Goal: Transaction & Acquisition: Purchase product/service

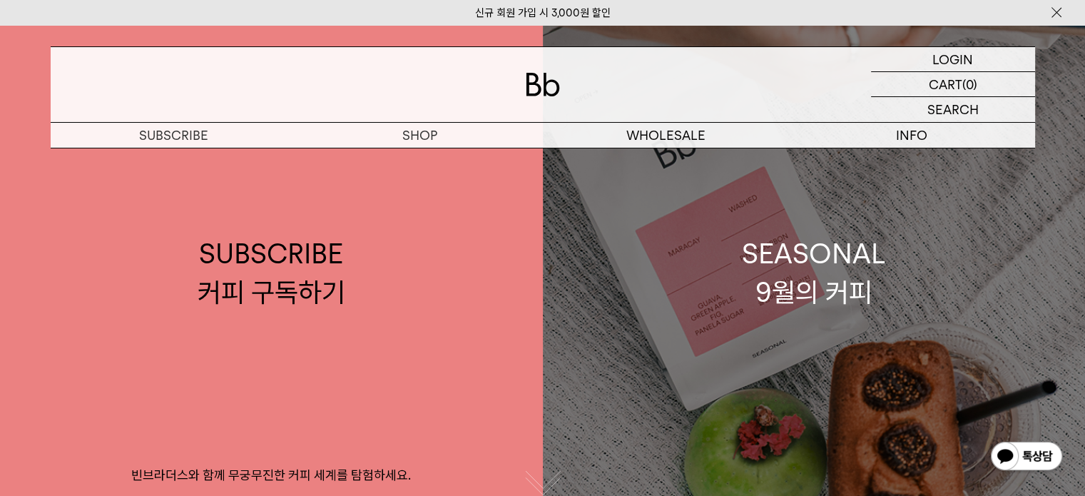
click at [783, 251] on div "SEASONAL 9월의 커피" at bounding box center [814, 273] width 144 height 76
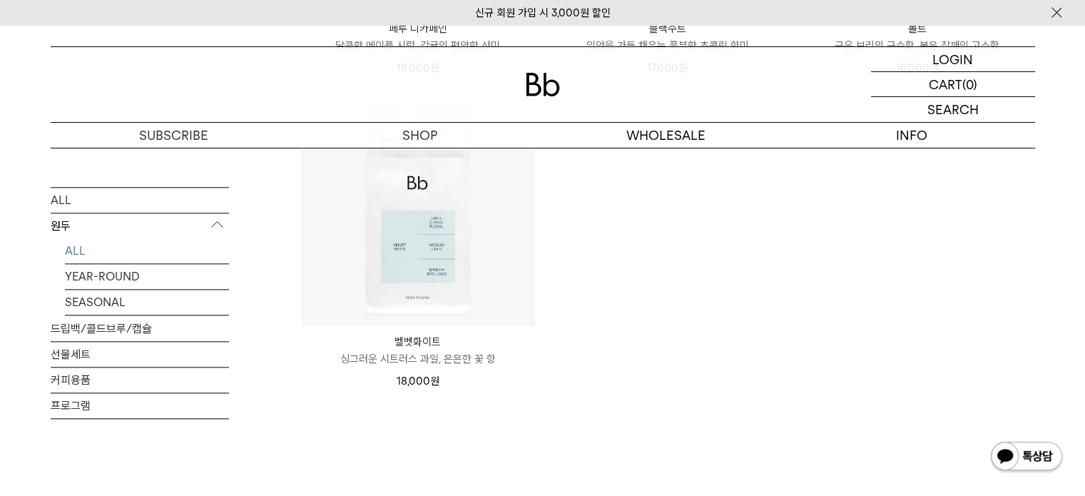
scroll to position [1070, 0]
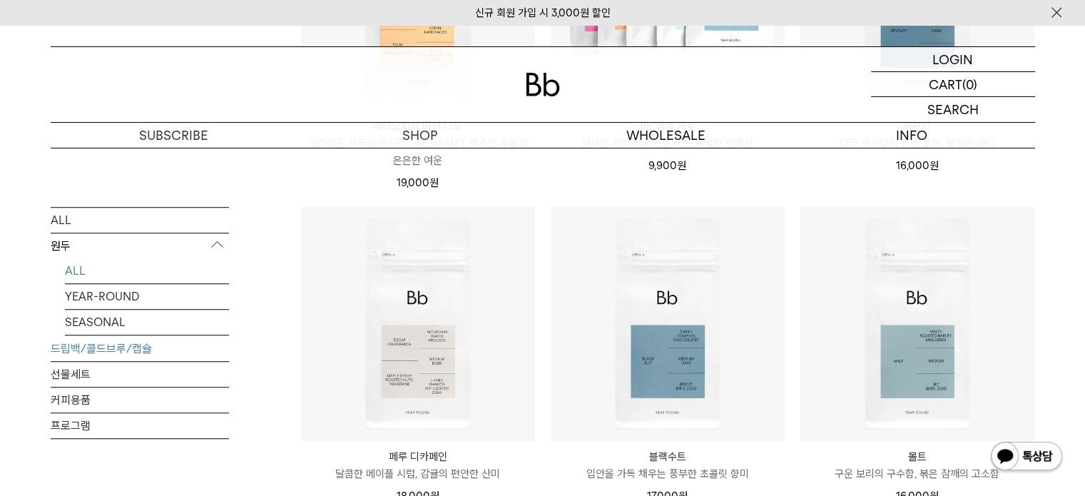
click at [103, 352] on link "드립백/콜드브루/캡슐" at bounding box center [140, 348] width 178 height 25
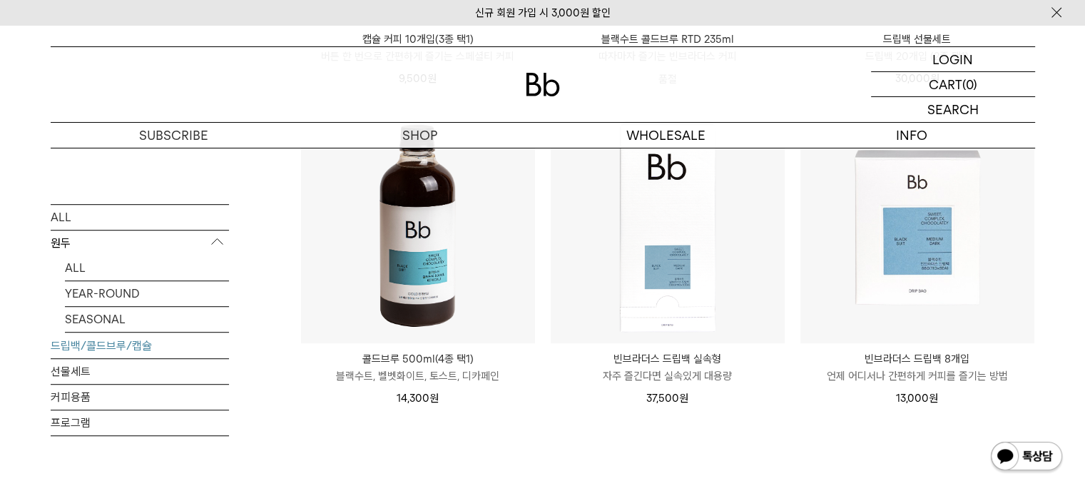
scroll to position [785, 0]
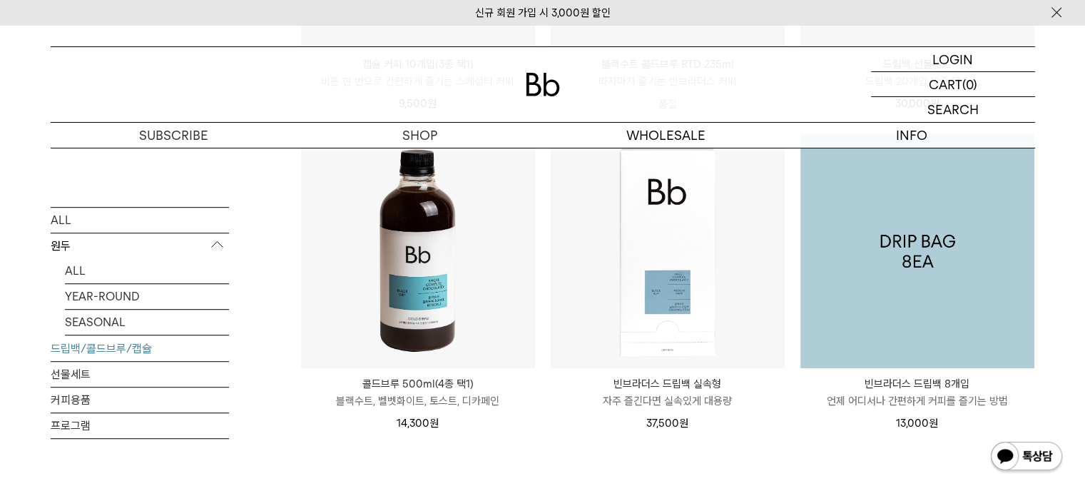
click at [962, 276] on img at bounding box center [917, 251] width 234 height 234
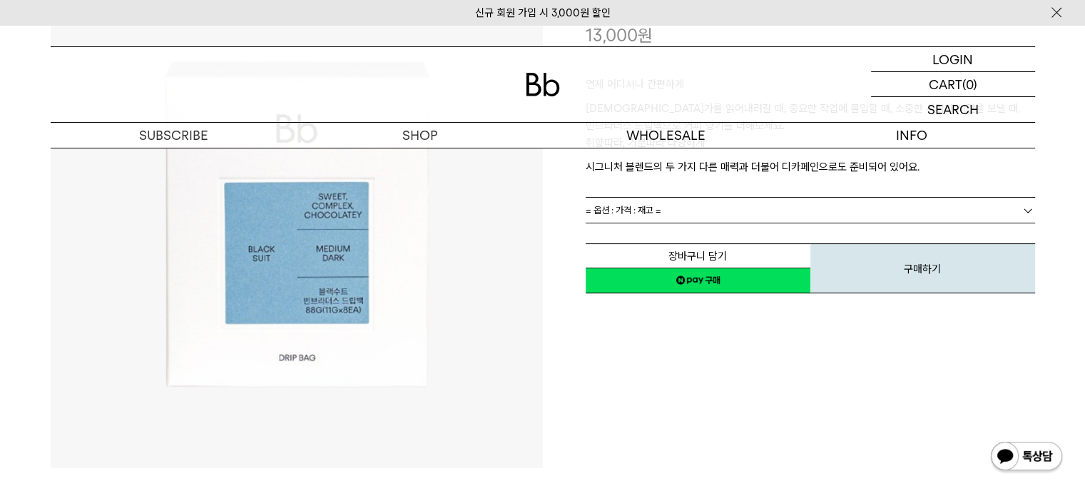
scroll to position [71, 0]
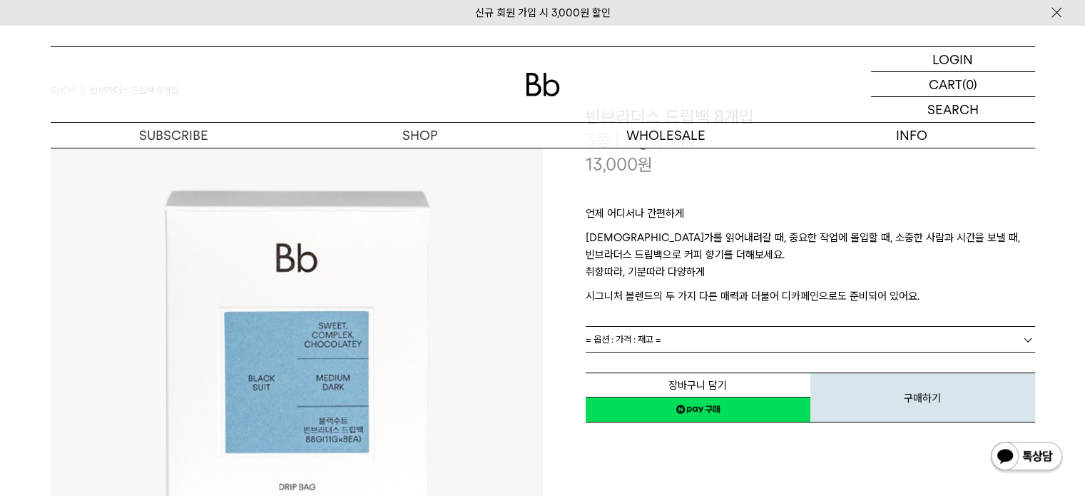
click at [746, 337] on link "= 옵션 : 가격 : 재고 =" at bounding box center [810, 339] width 449 height 25
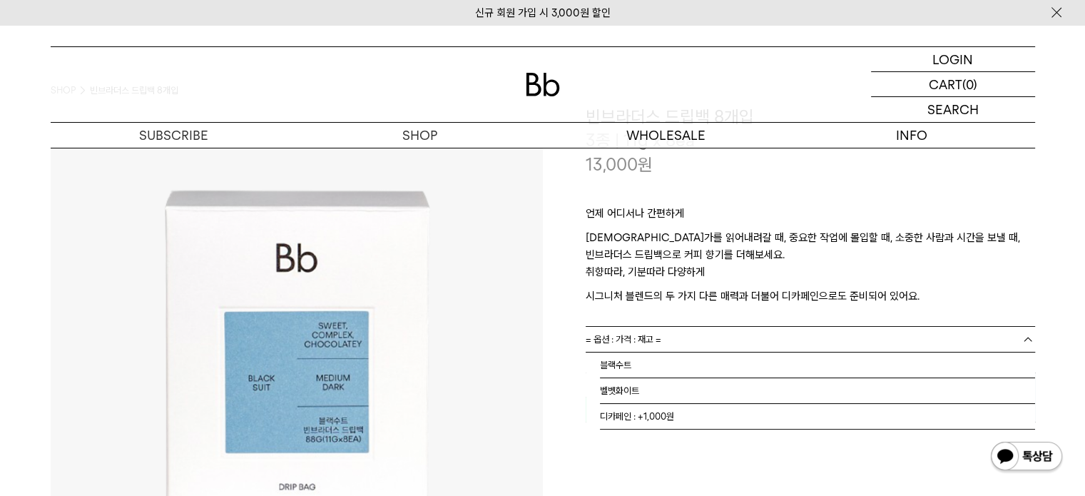
click at [746, 337] on link "= 옵션 : 가격 : 재고 =" at bounding box center [810, 339] width 449 height 25
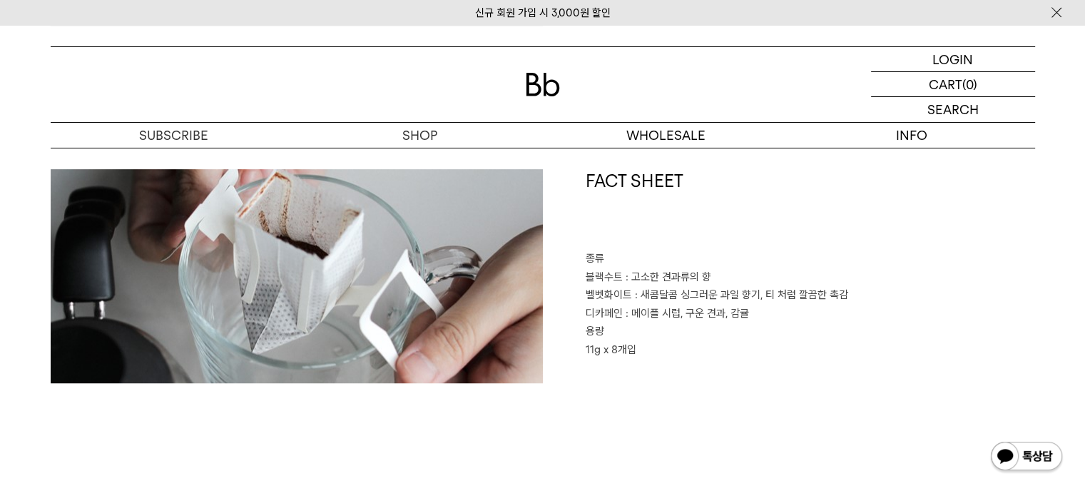
scroll to position [428, 0]
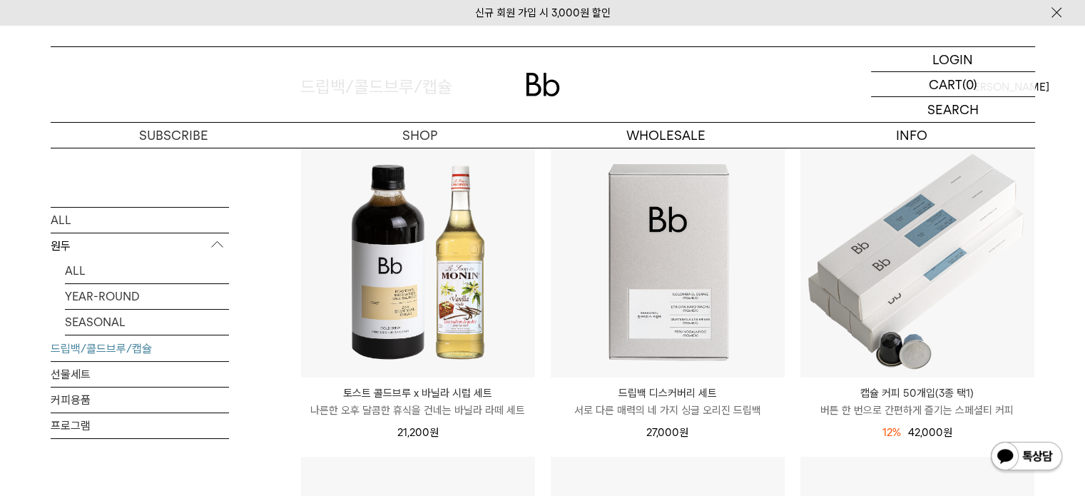
scroll to position [143, 0]
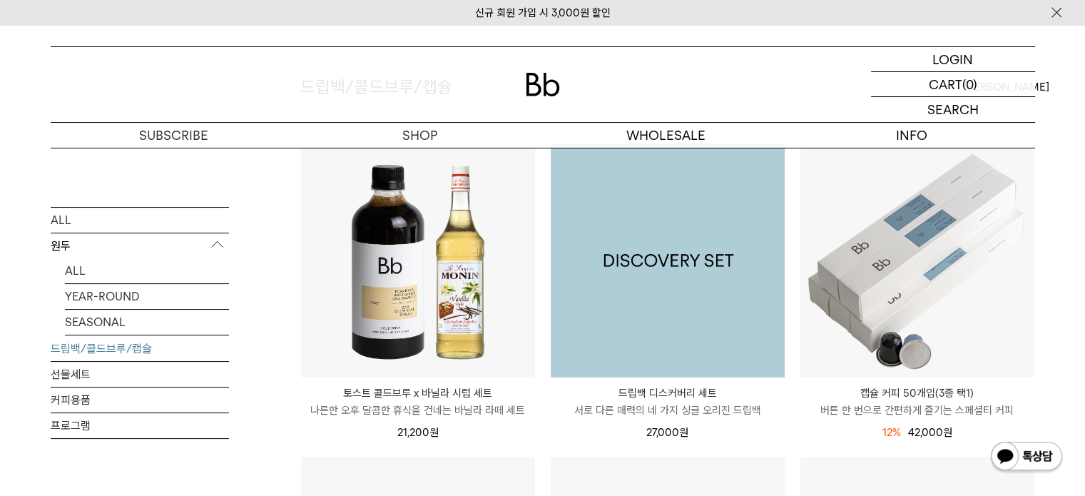
click at [656, 285] on img at bounding box center [668, 260] width 234 height 234
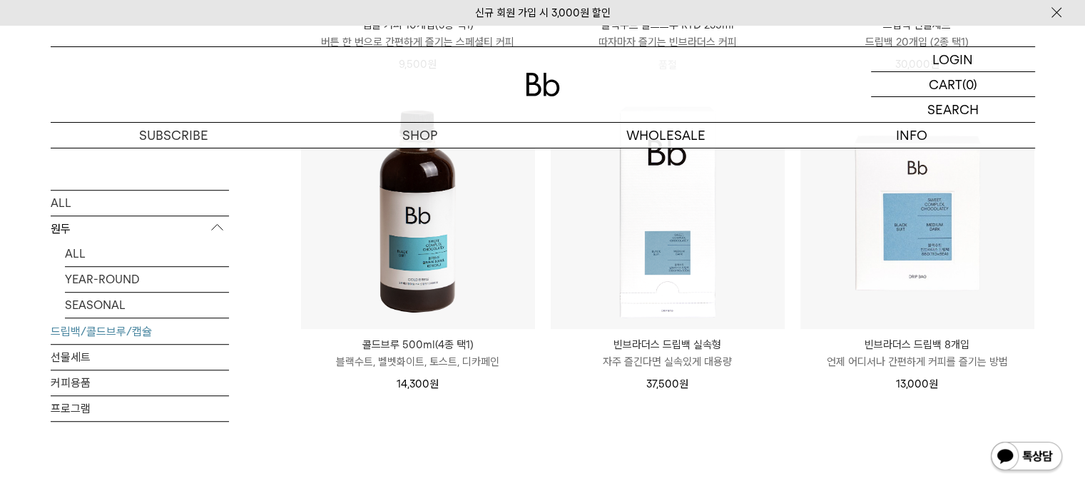
scroll to position [856, 0]
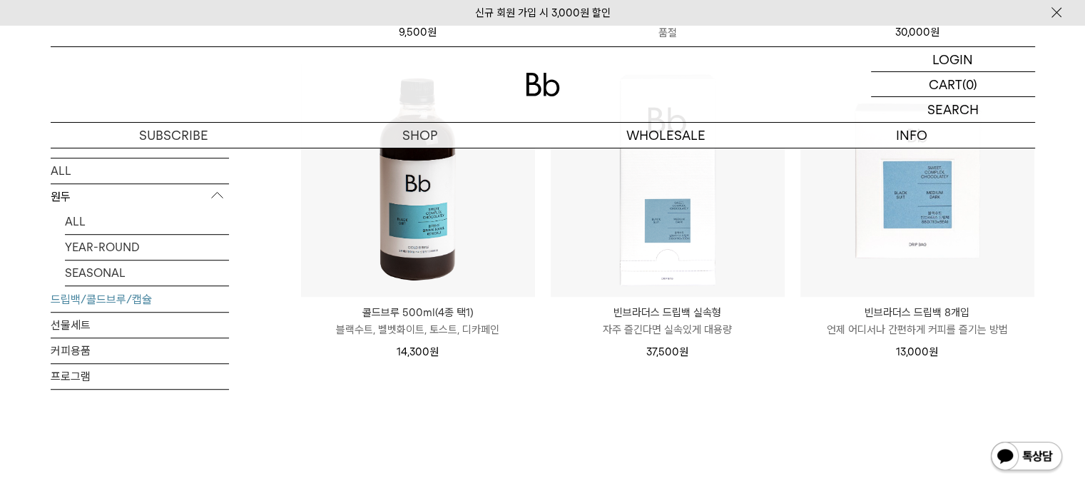
click at [472, 270] on img at bounding box center [418, 180] width 234 height 234
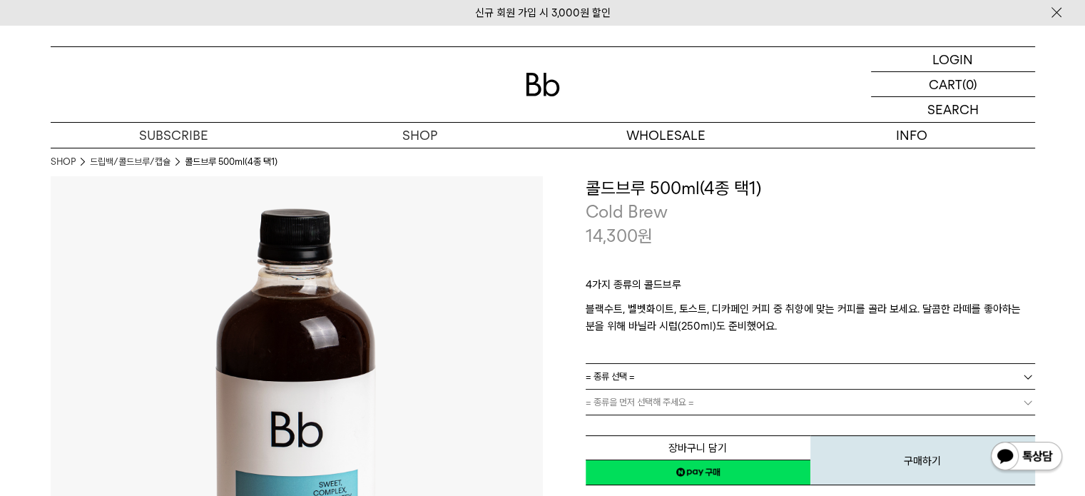
click at [685, 379] on link "= 종류 선택 =" at bounding box center [810, 376] width 449 height 25
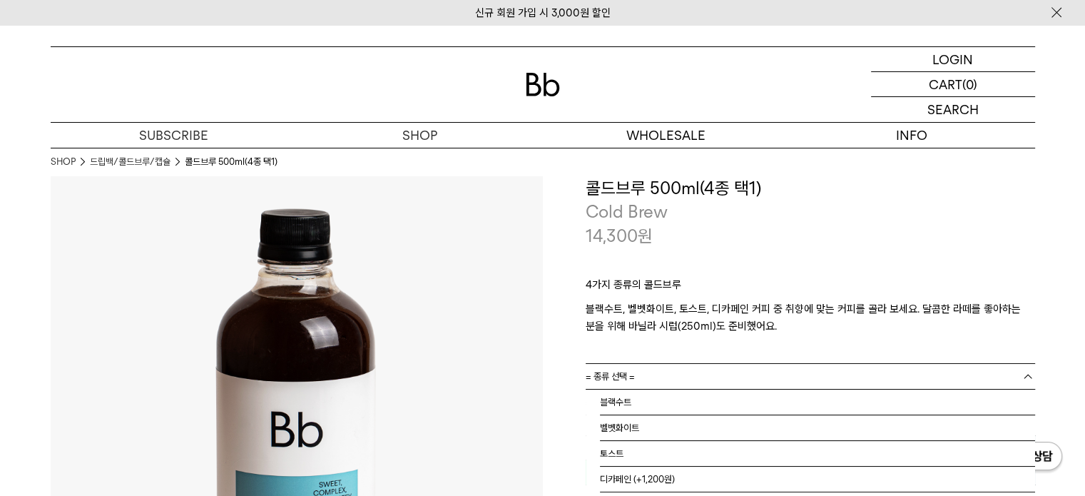
scroll to position [71, 0]
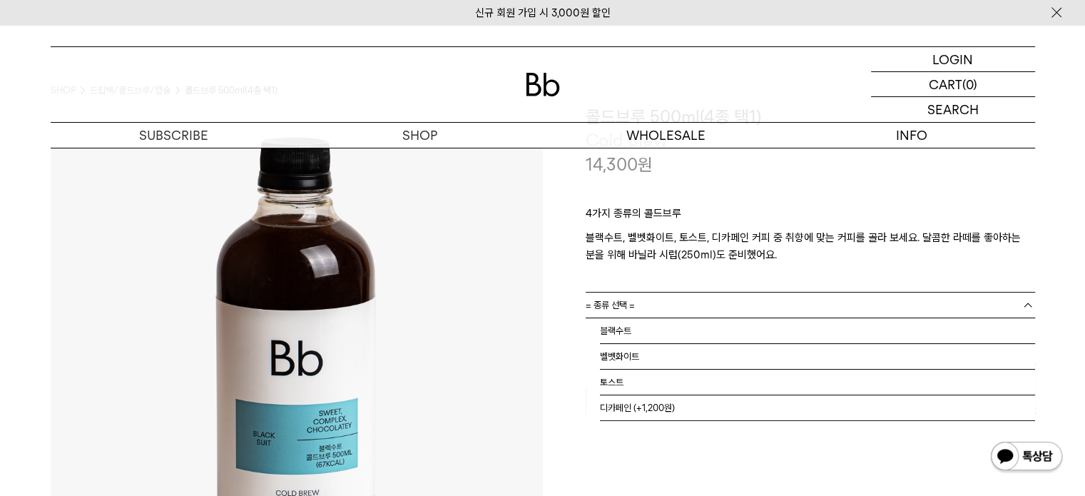
click at [695, 294] on link "= 종류 선택 =" at bounding box center [810, 304] width 449 height 25
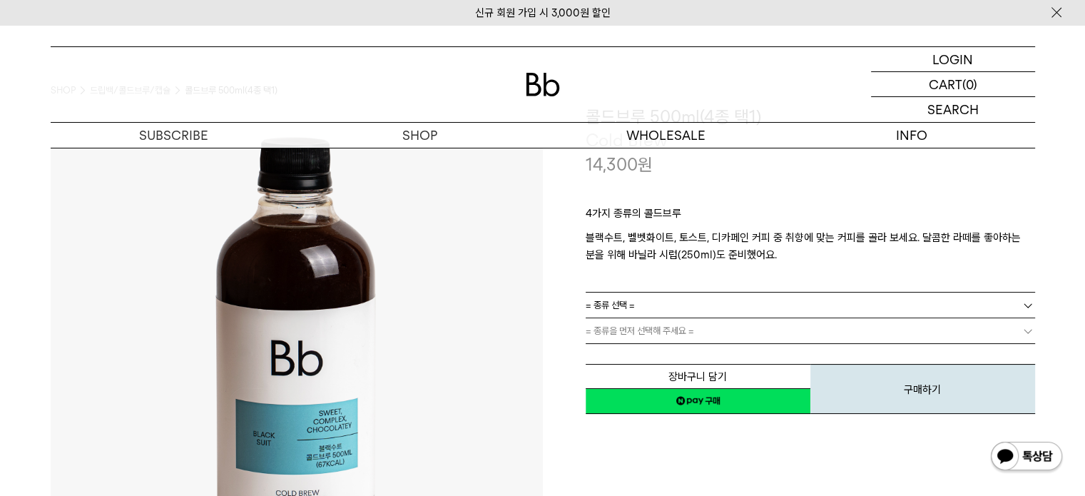
click at [692, 329] on span "= 종류을 먼저 선택해 주세요 =" at bounding box center [640, 330] width 108 height 25
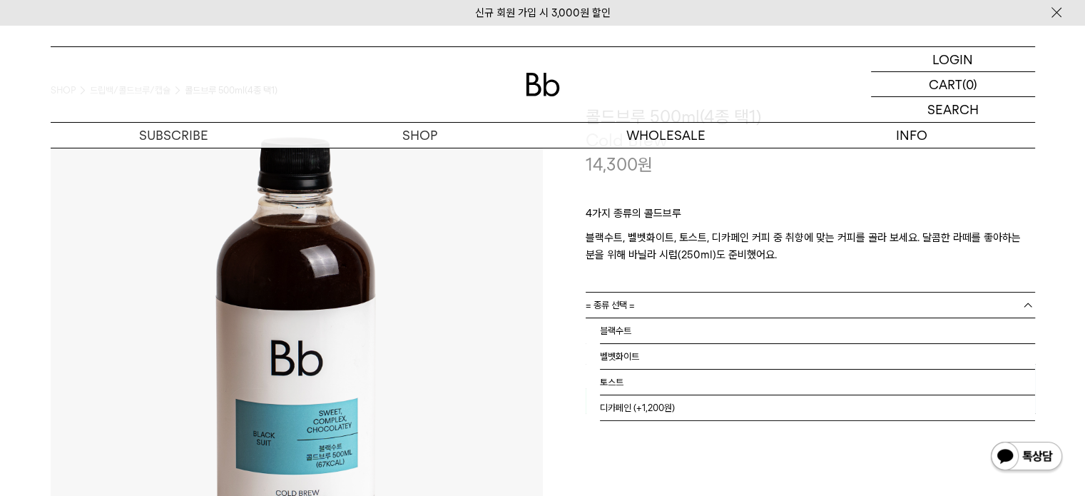
click at [684, 299] on link "= 종류 선택 =" at bounding box center [810, 304] width 449 height 25
click at [671, 347] on li "벨벳화이트" at bounding box center [817, 357] width 435 height 26
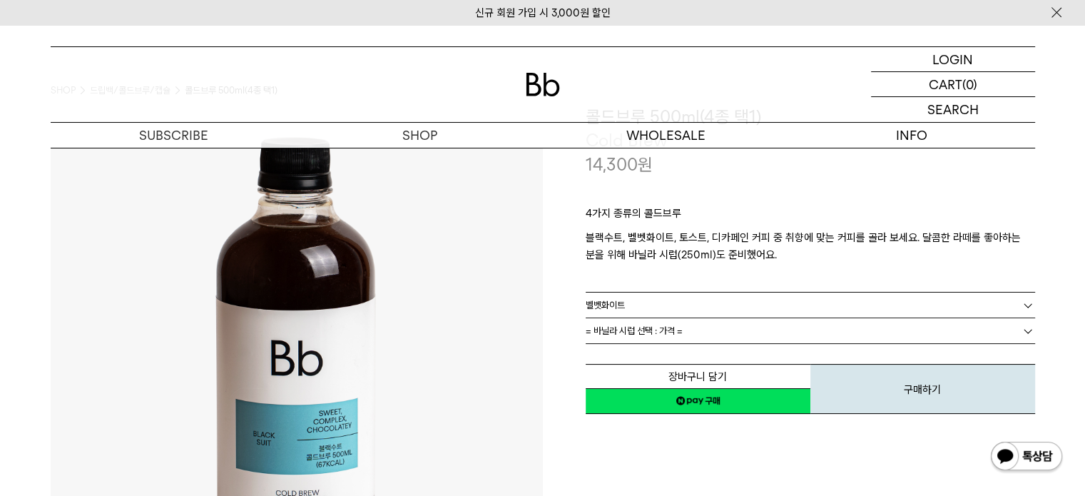
click at [684, 332] on link "= 바닐라 시럽 선택 : 가격 =" at bounding box center [810, 330] width 449 height 25
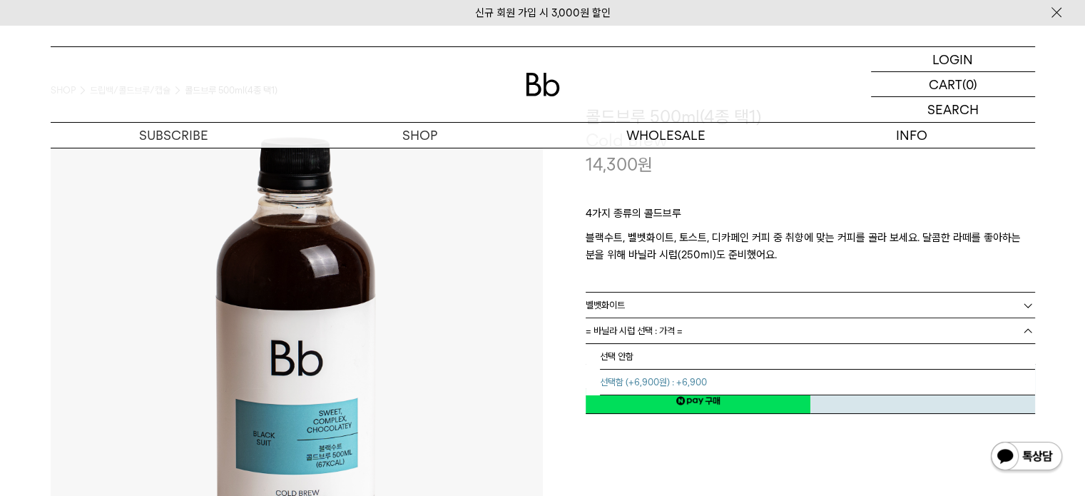
click at [682, 379] on li "선택함 (+6,900원) : +6,900" at bounding box center [817, 383] width 435 height 26
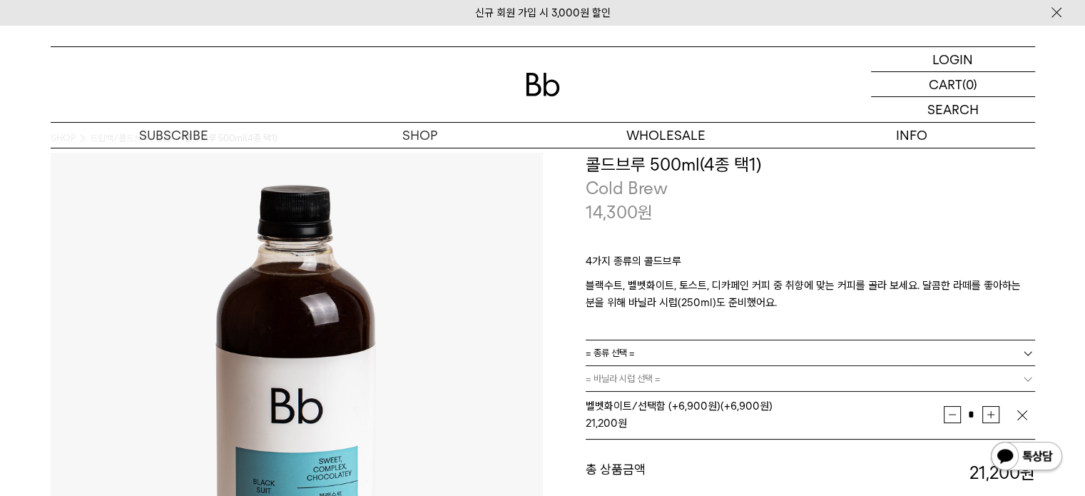
scroll to position [0, 0]
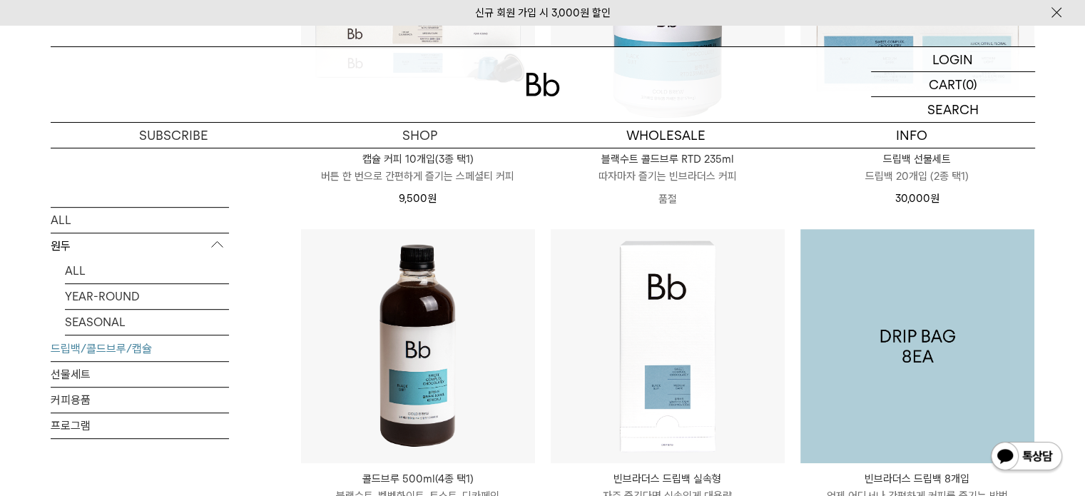
scroll to position [713, 0]
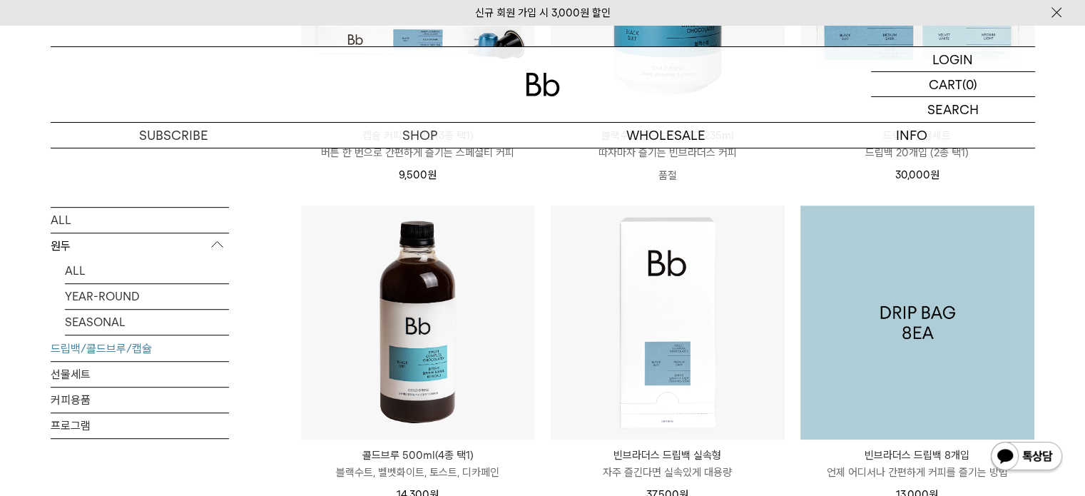
click at [965, 325] on img at bounding box center [917, 322] width 234 height 234
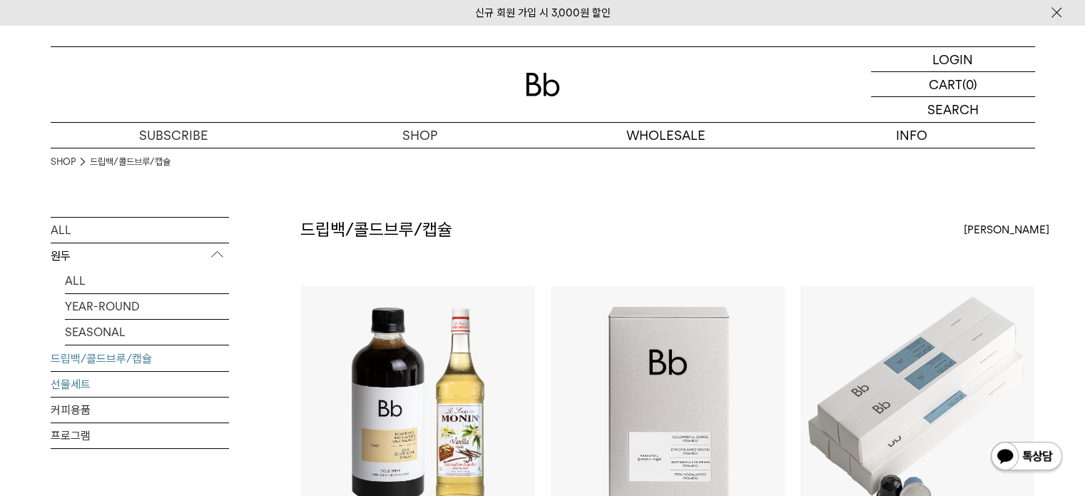
click at [76, 382] on link "선물세트" at bounding box center [140, 384] width 178 height 25
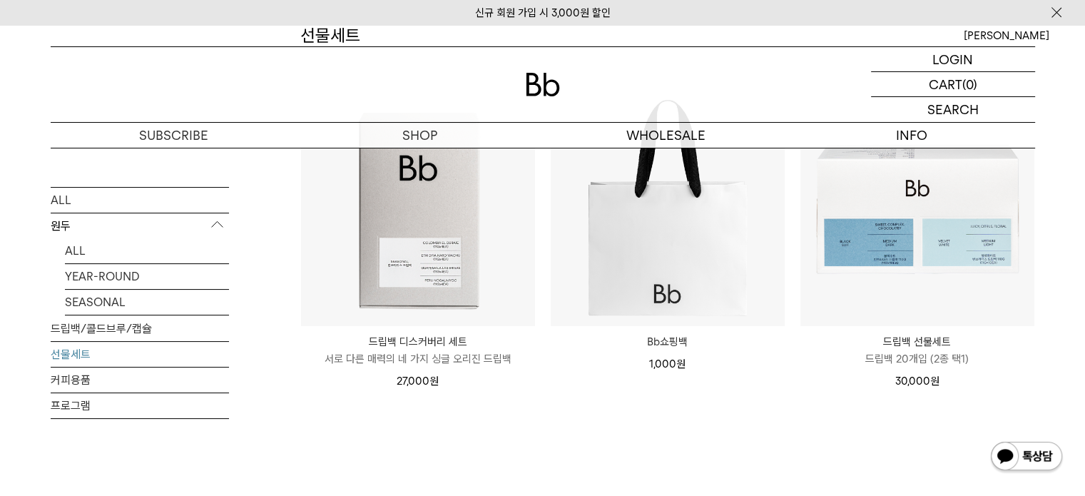
scroll to position [143, 0]
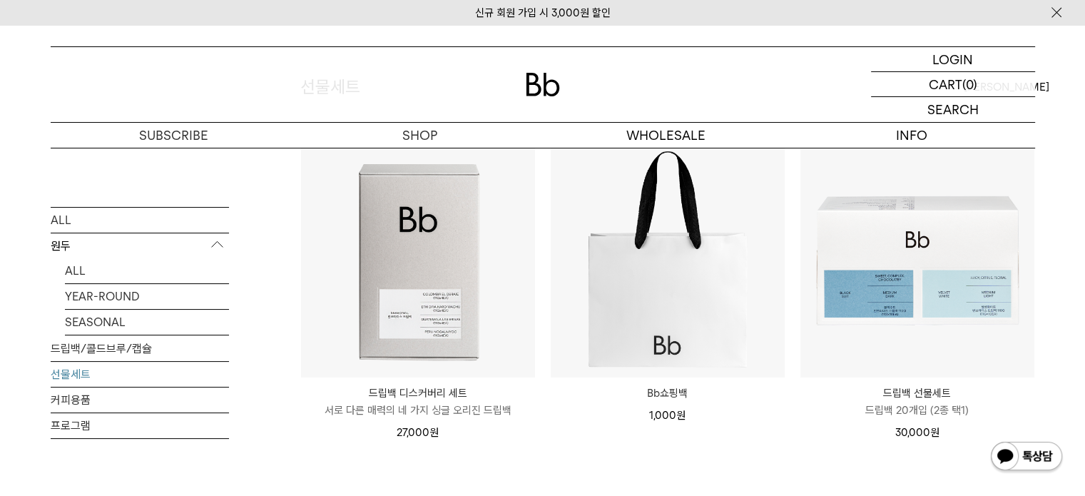
click at [101, 376] on link "선물세트" at bounding box center [140, 374] width 178 height 25
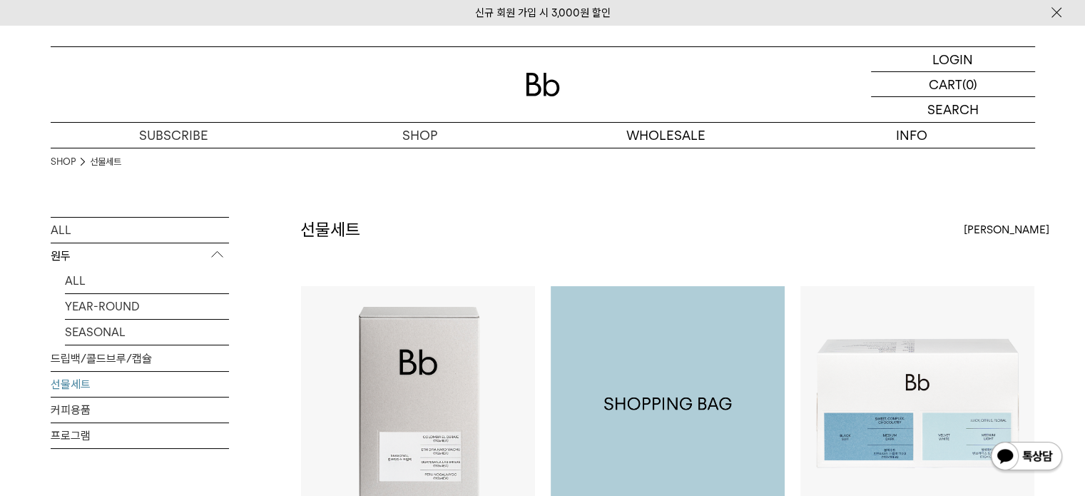
scroll to position [143, 0]
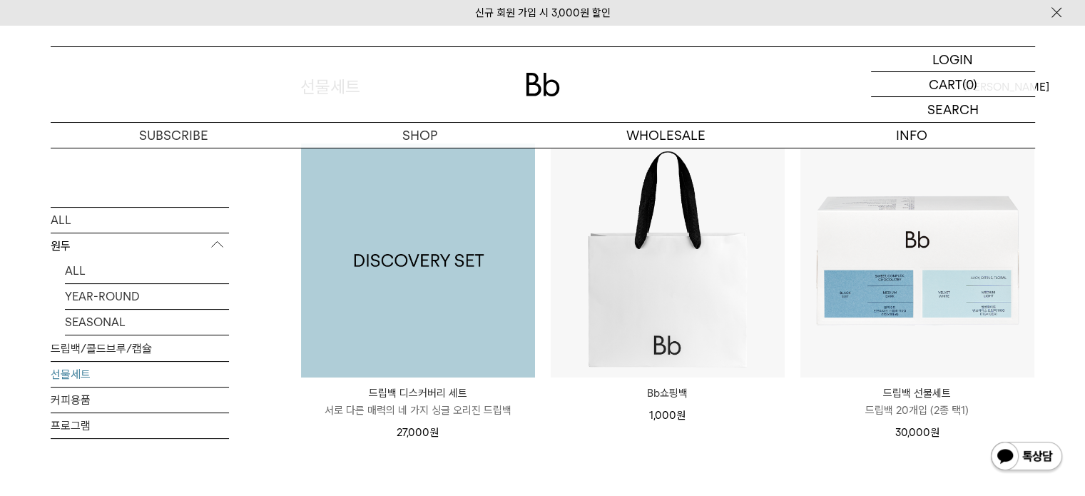
click at [408, 300] on img at bounding box center [418, 260] width 234 height 234
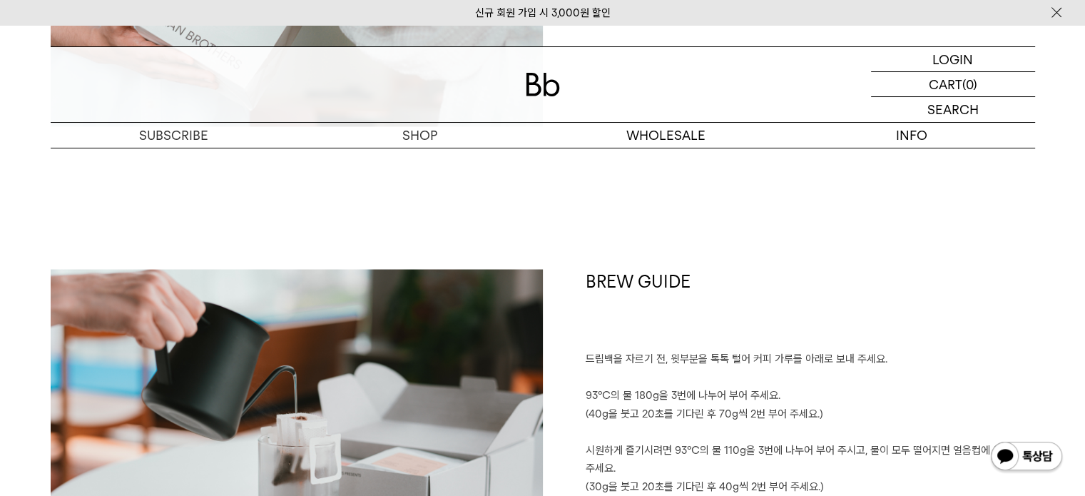
scroll to position [2854, 0]
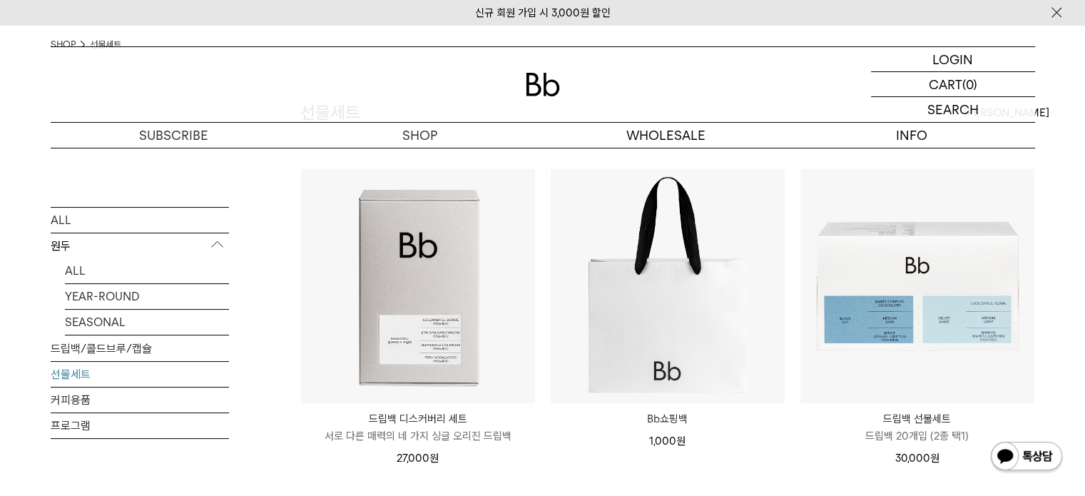
scroll to position [143, 0]
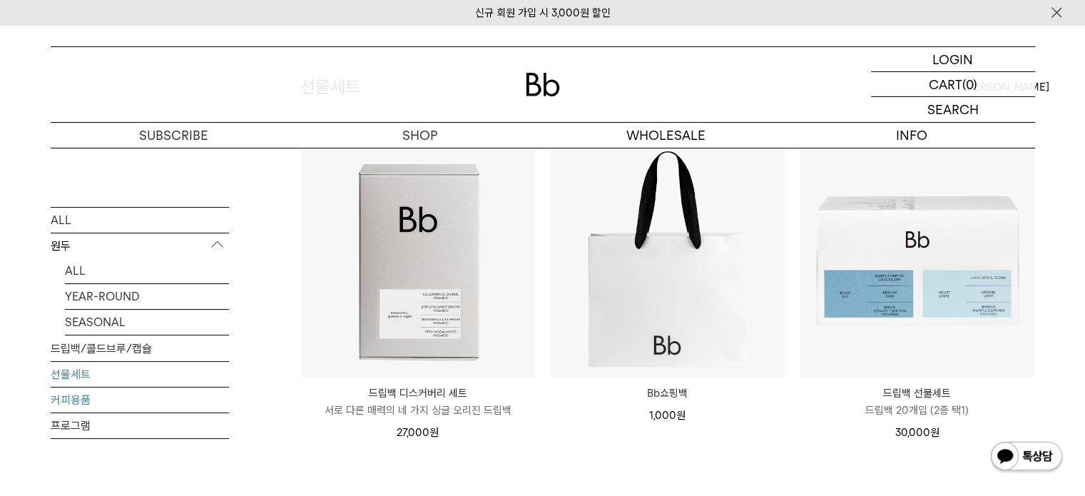
click at [71, 398] on link "커피용품" at bounding box center [140, 399] width 178 height 25
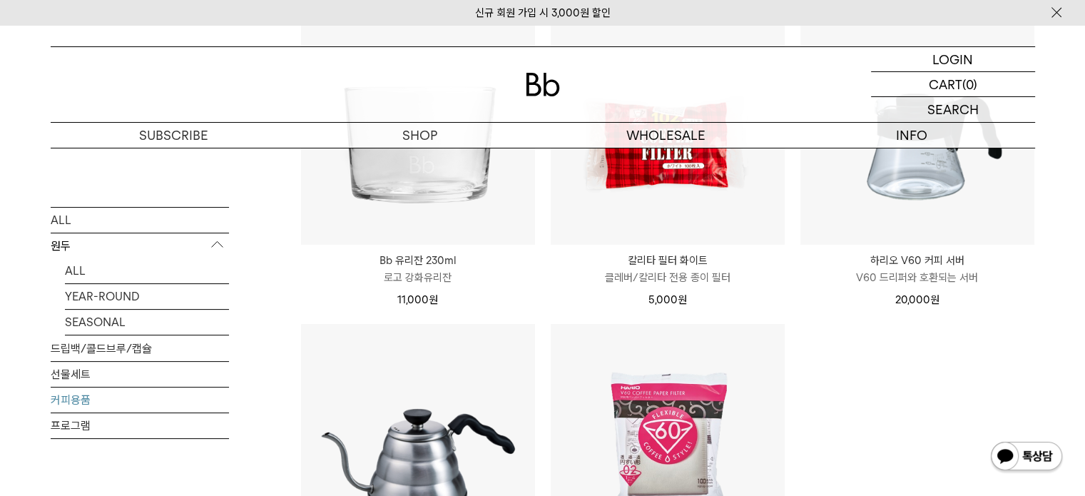
scroll to position [285, 0]
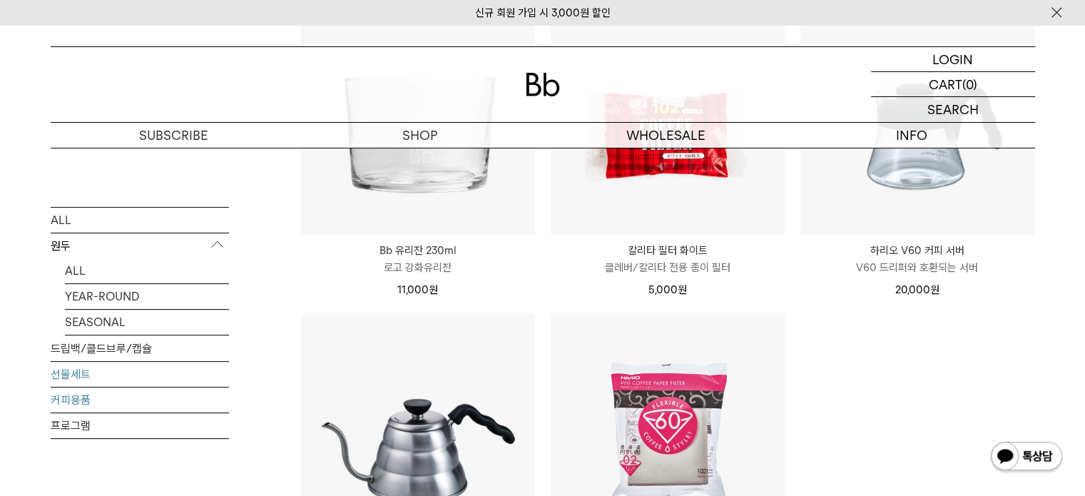
click at [62, 379] on link "선물세트" at bounding box center [140, 374] width 178 height 25
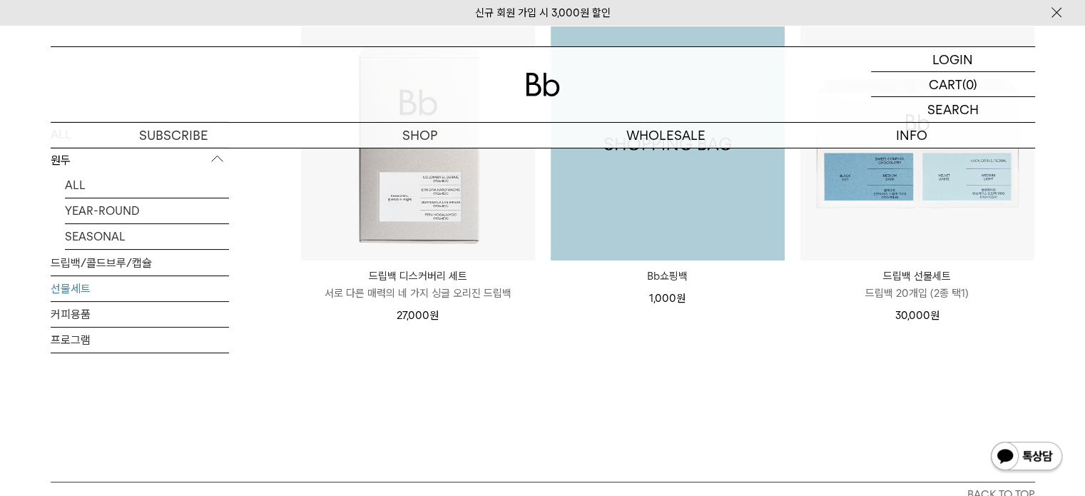
scroll to position [285, 0]
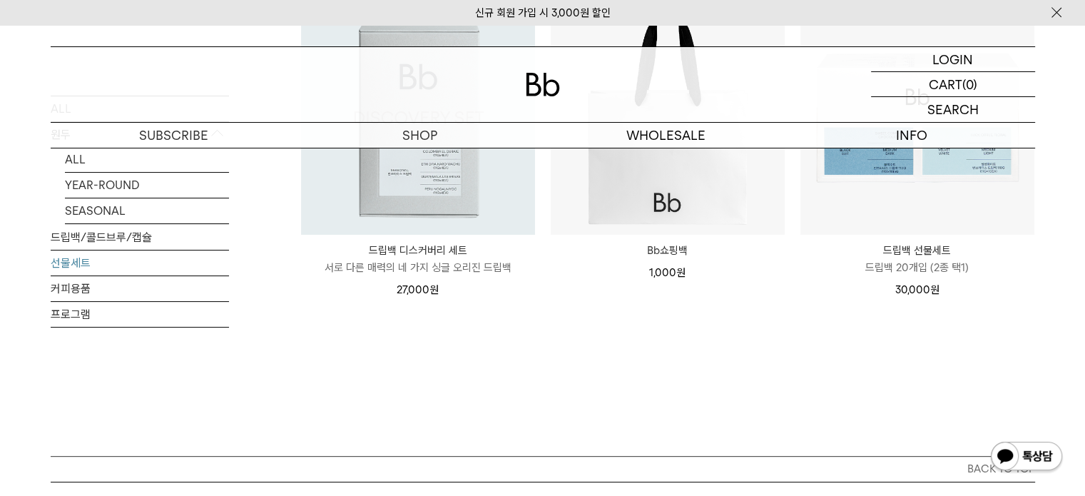
click at [465, 205] on img at bounding box center [418, 118] width 234 height 234
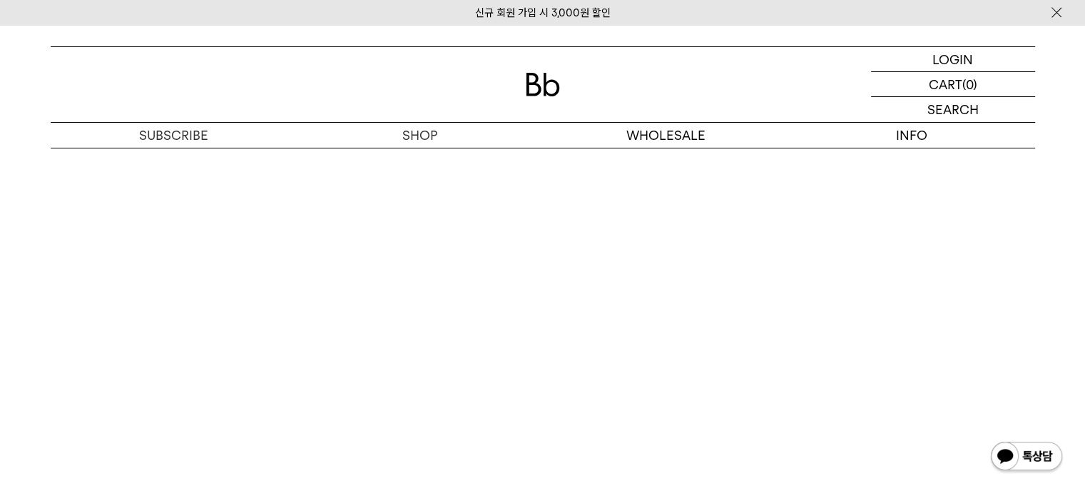
scroll to position [3781, 0]
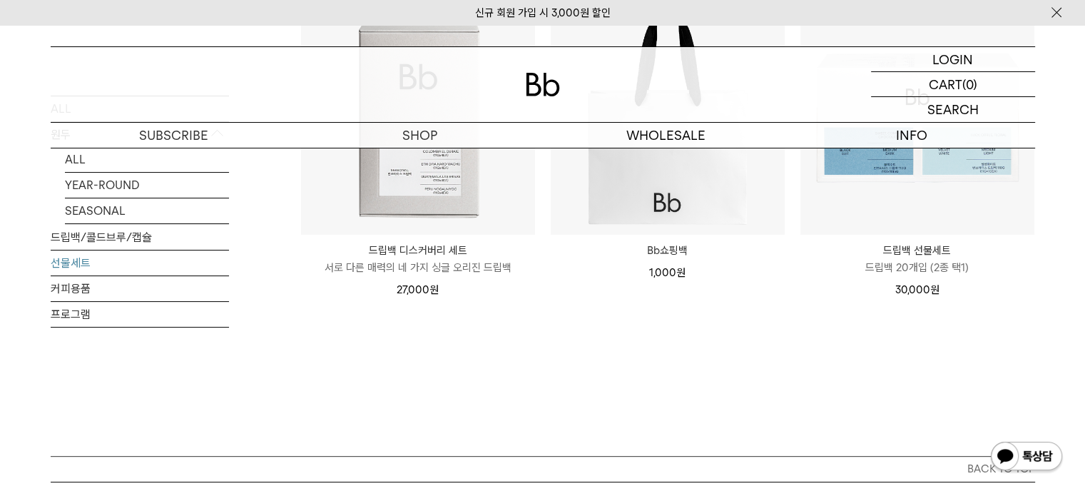
click at [845, 375] on div "선물세트 상품 3 개 최신순 최신순 인기순 낮은가격순 높은가격순" at bounding box center [667, 194] width 735 height 524
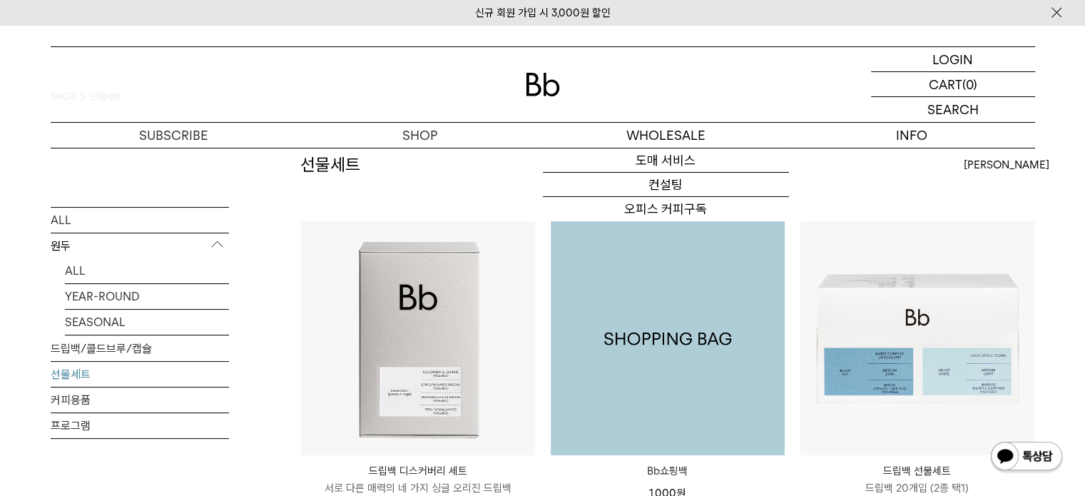
scroll to position [143, 0]
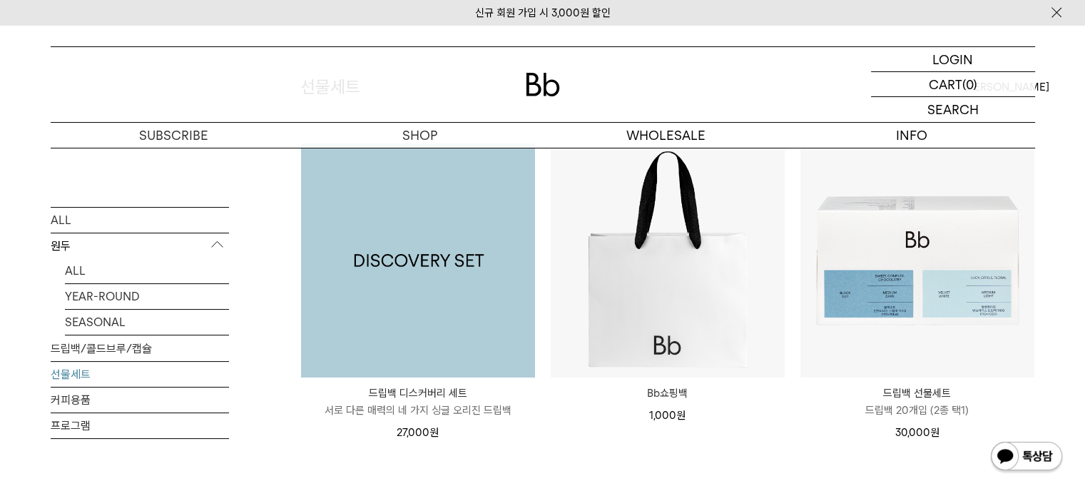
click at [492, 305] on img at bounding box center [418, 260] width 234 height 234
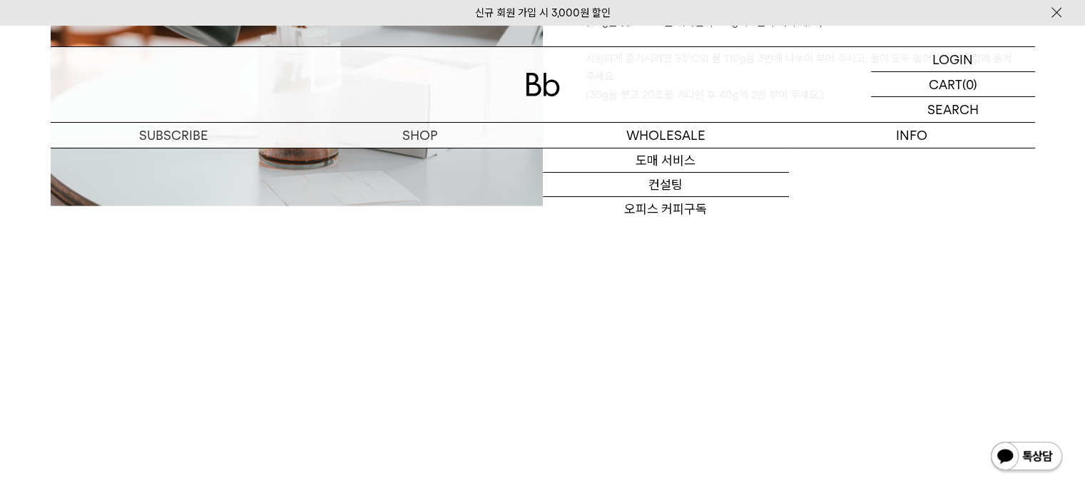
scroll to position [2925, 0]
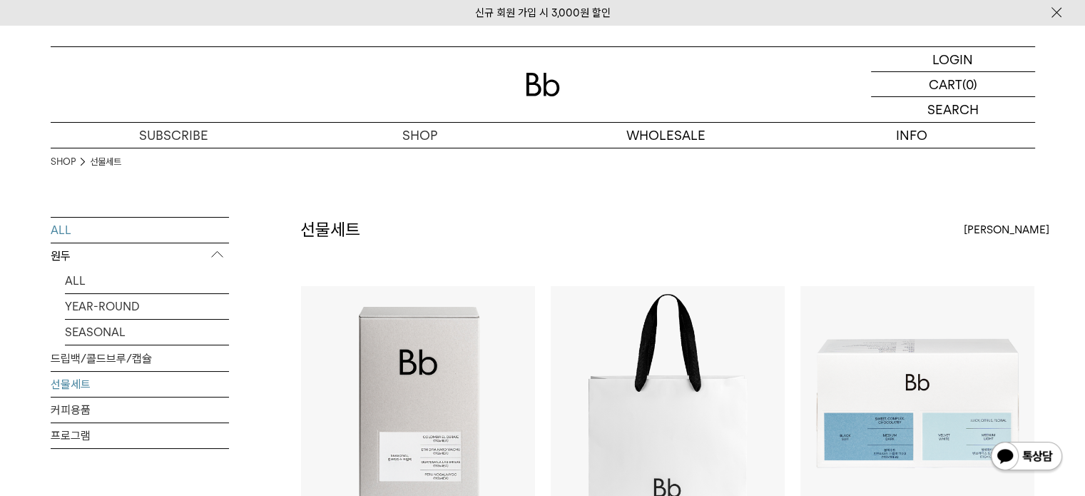
click at [63, 235] on link "ALL" at bounding box center [140, 230] width 178 height 25
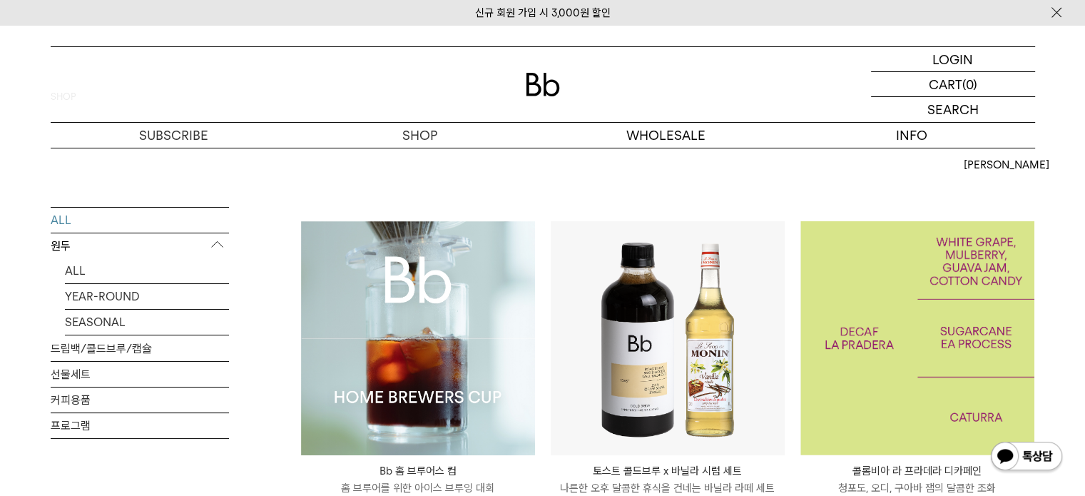
scroll to position [143, 0]
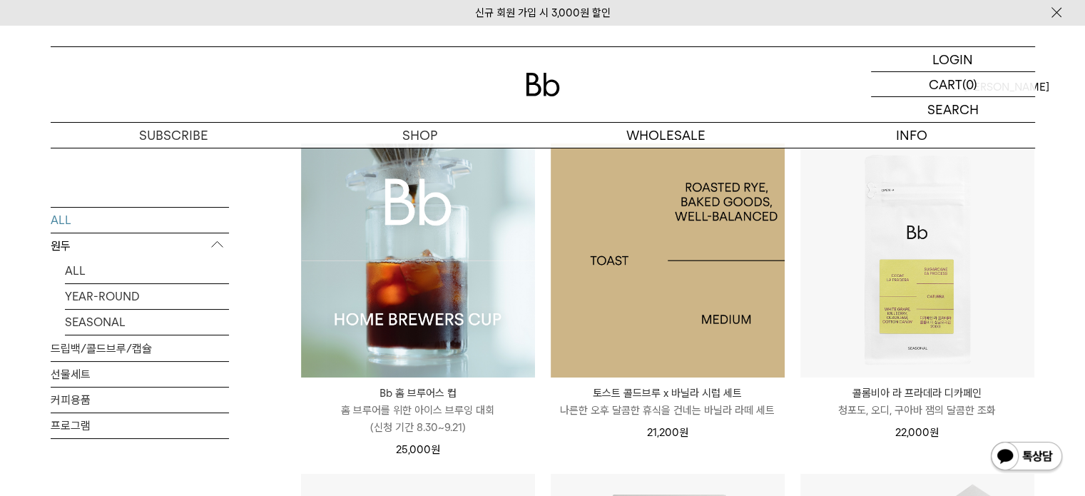
click at [673, 346] on img at bounding box center [668, 260] width 234 height 234
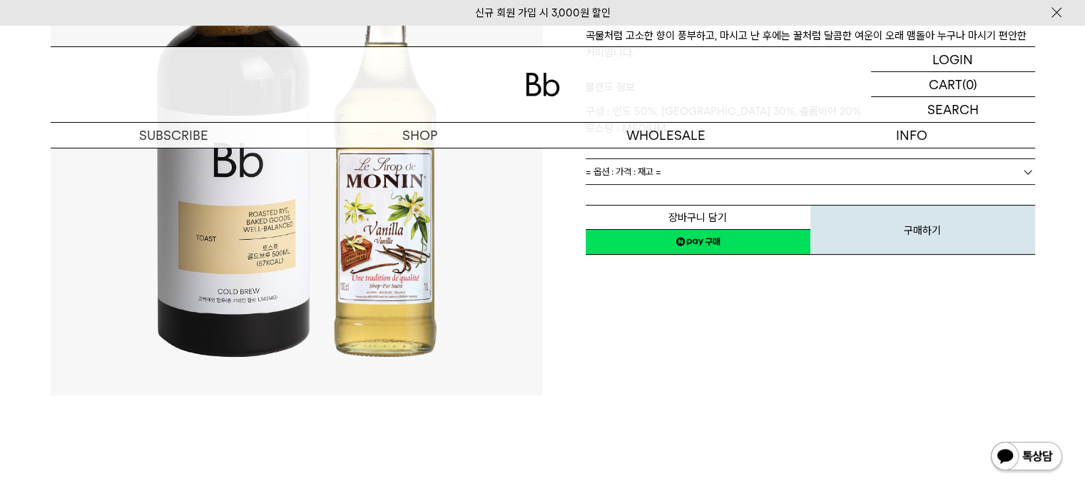
scroll to position [143, 0]
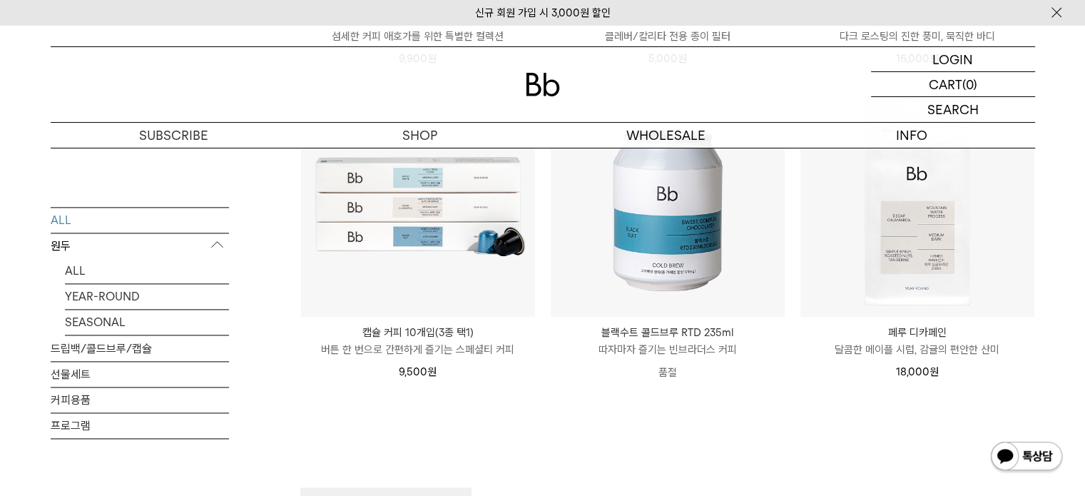
scroll to position [1855, 0]
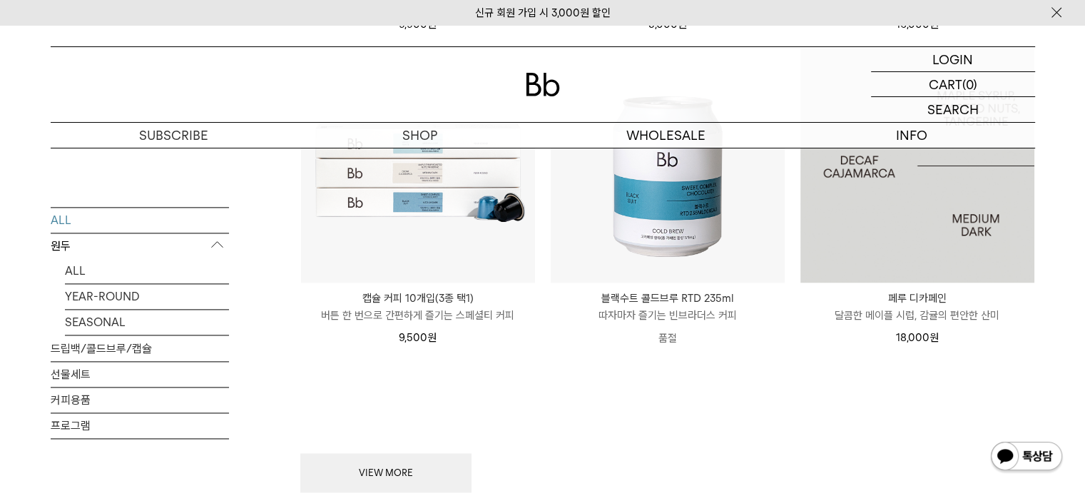
click at [899, 226] on img at bounding box center [917, 166] width 234 height 234
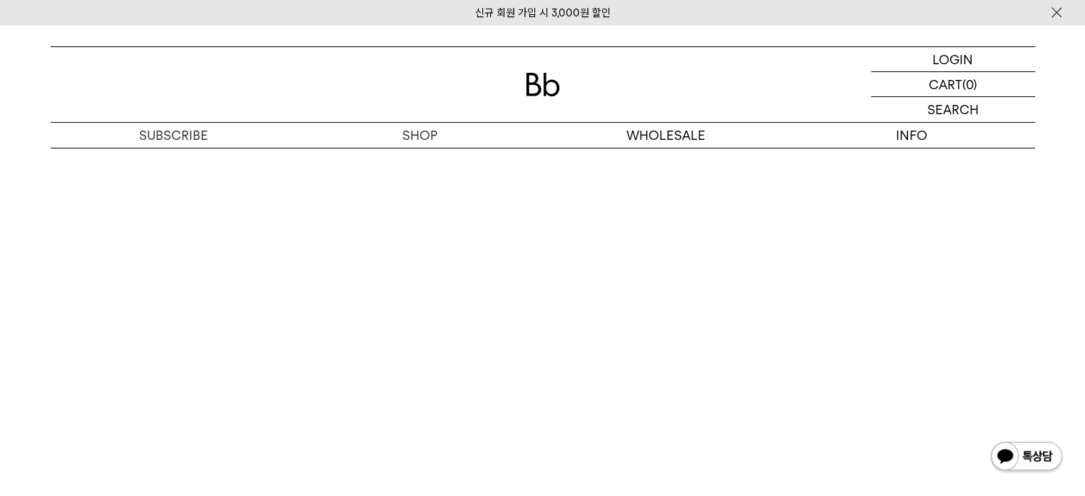
scroll to position [2854, 0]
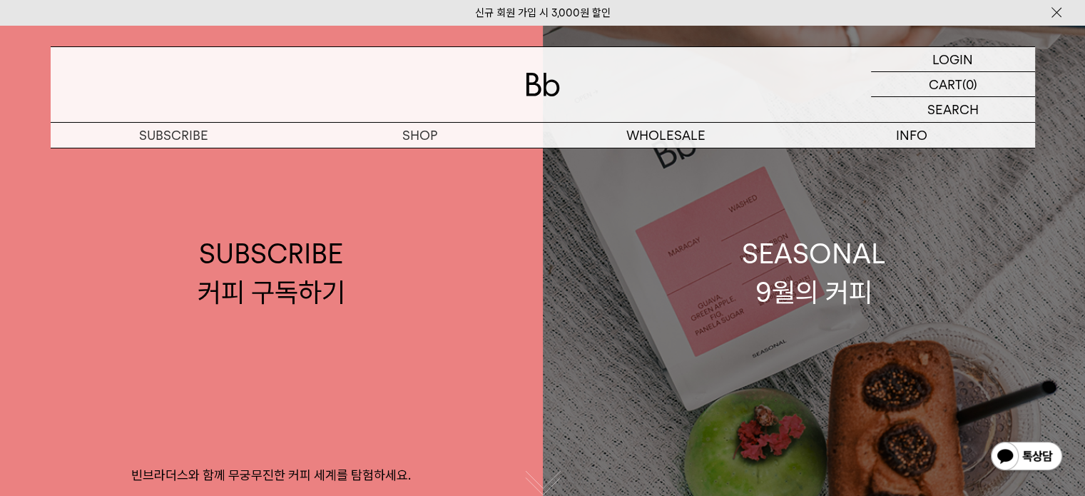
click at [844, 283] on div "SEASONAL 9월의 커피" at bounding box center [814, 273] width 144 height 76
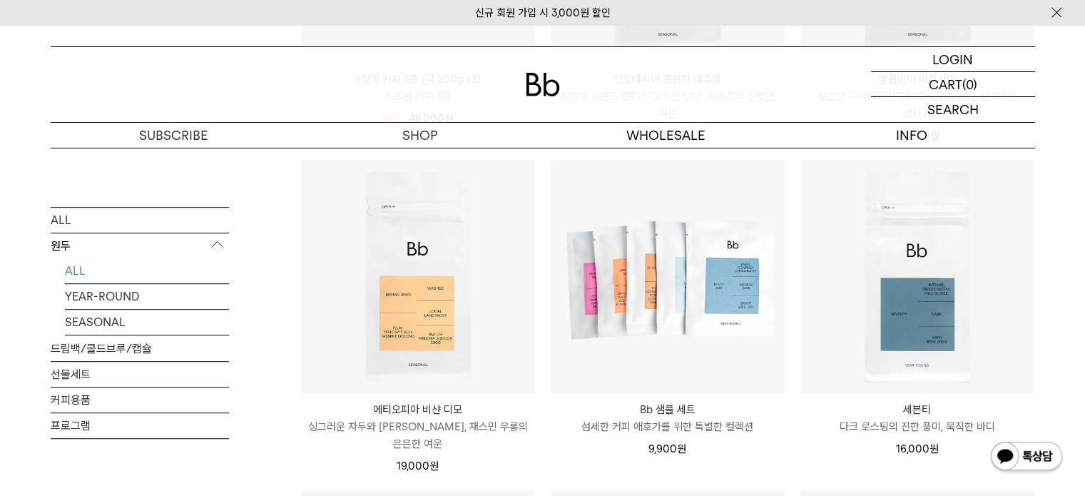
scroll to position [785, 0]
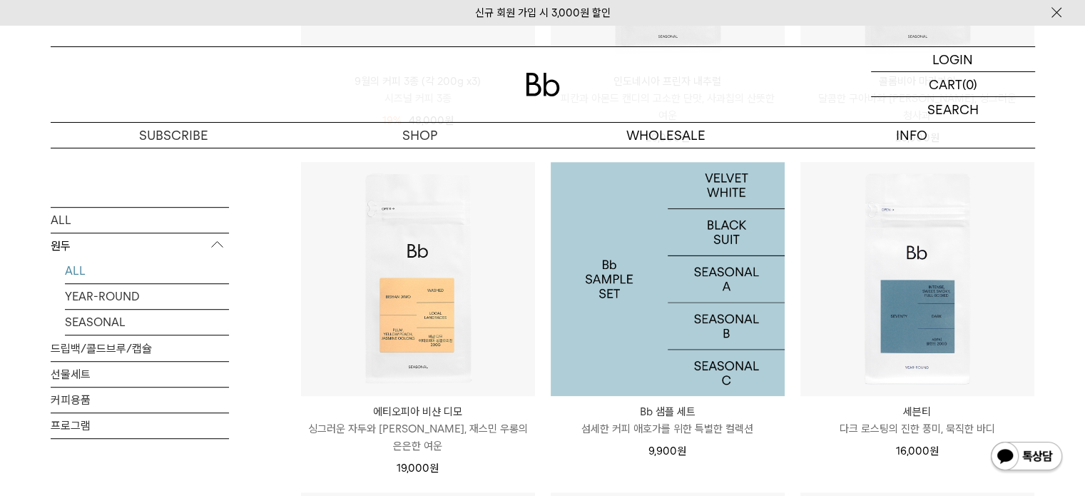
click at [716, 282] on img at bounding box center [668, 279] width 234 height 234
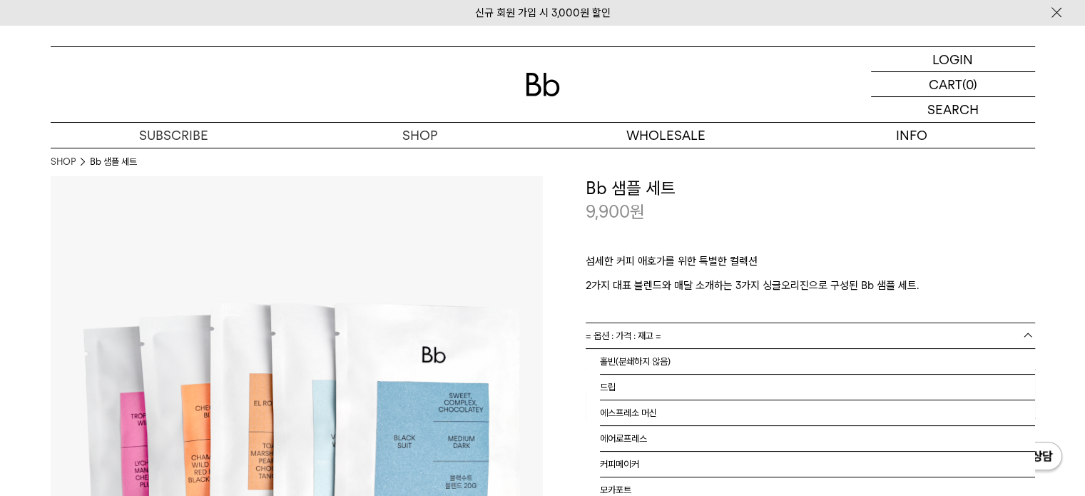
click at [809, 340] on link "= 옵션 : 가격 : 재고 =" at bounding box center [810, 335] width 449 height 25
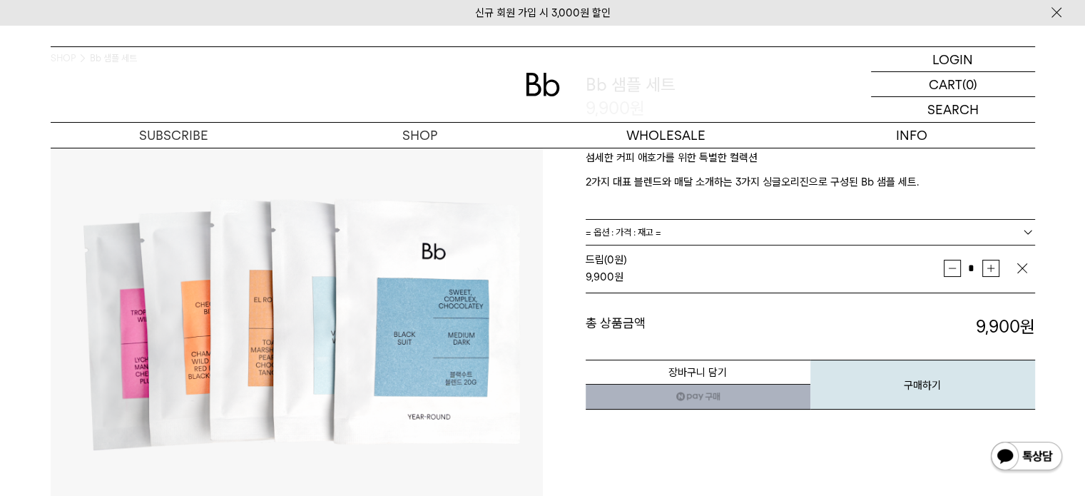
scroll to position [71, 0]
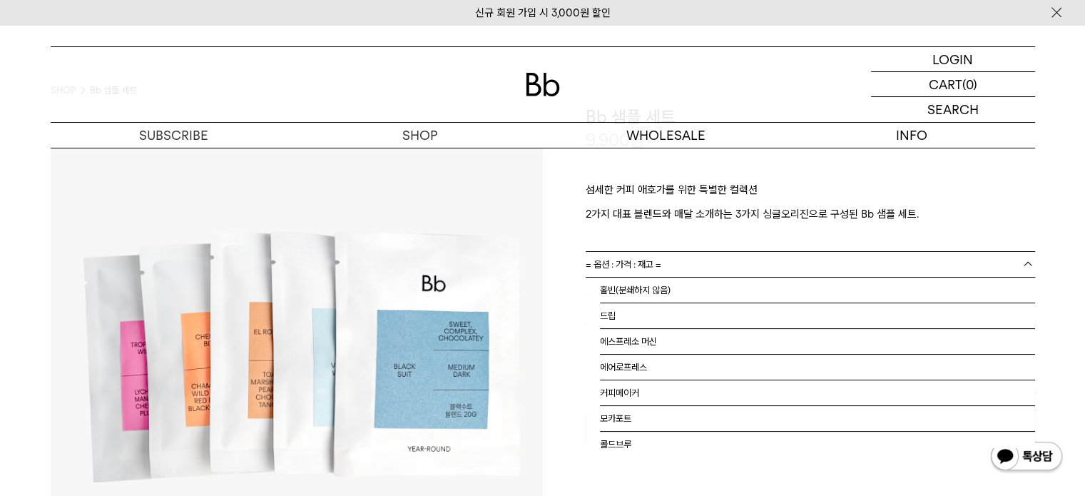
click at [953, 260] on link "= 옵션 : 가격 : 재고 =" at bounding box center [810, 264] width 449 height 25
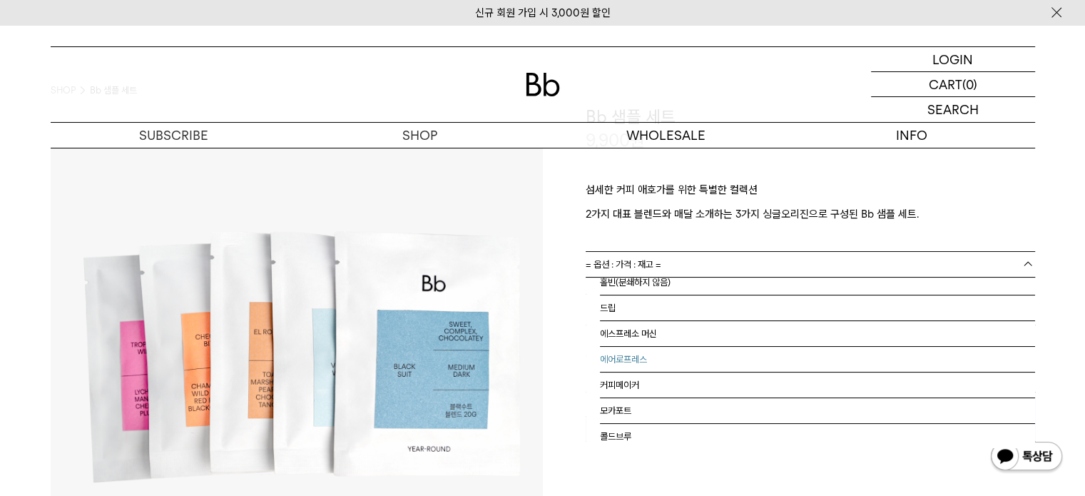
scroll to position [0, 0]
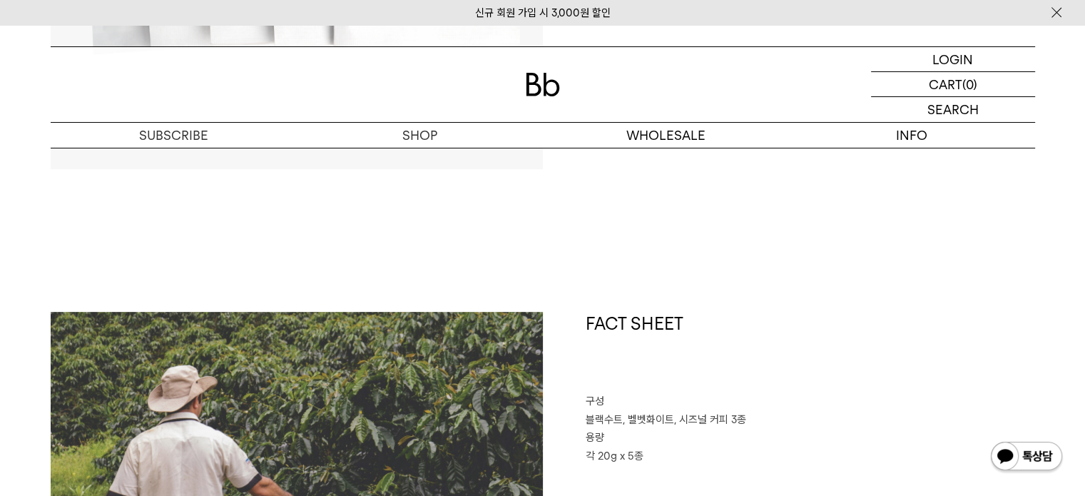
scroll to position [71, 0]
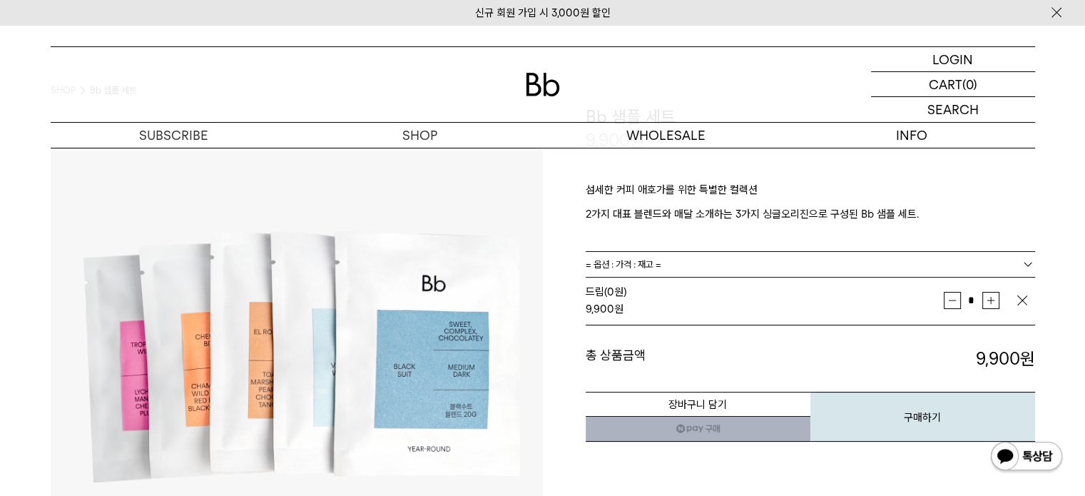
click at [0, 0] on p "숍" at bounding box center [0, 0] width 0 height 0
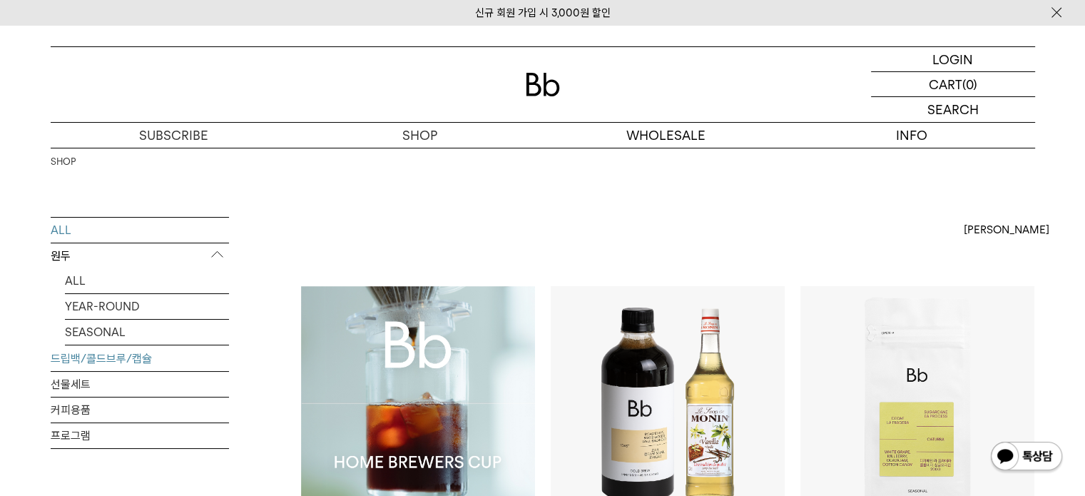
click at [149, 355] on link "드립백/콜드브루/캡슐" at bounding box center [140, 358] width 178 height 25
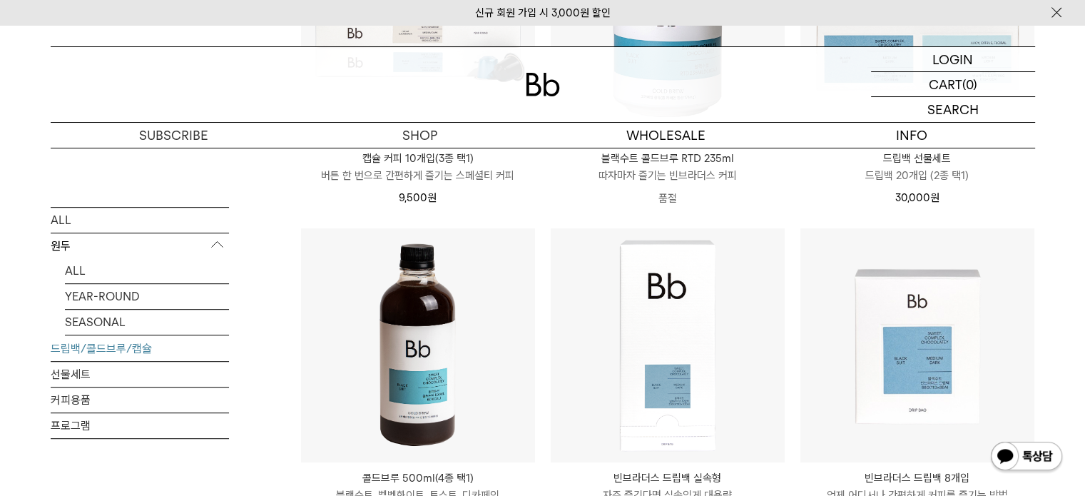
scroll to position [571, 0]
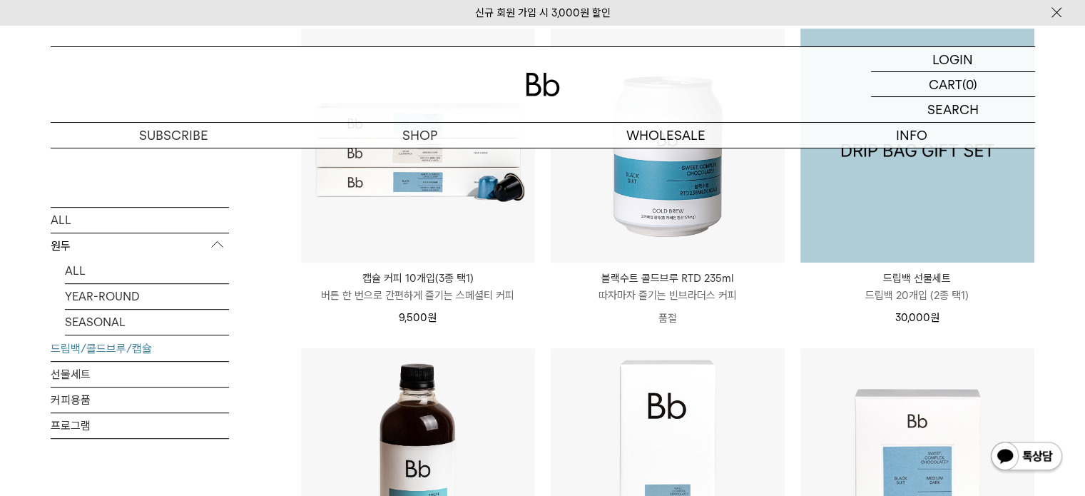
click at [934, 241] on img at bounding box center [917, 146] width 234 height 234
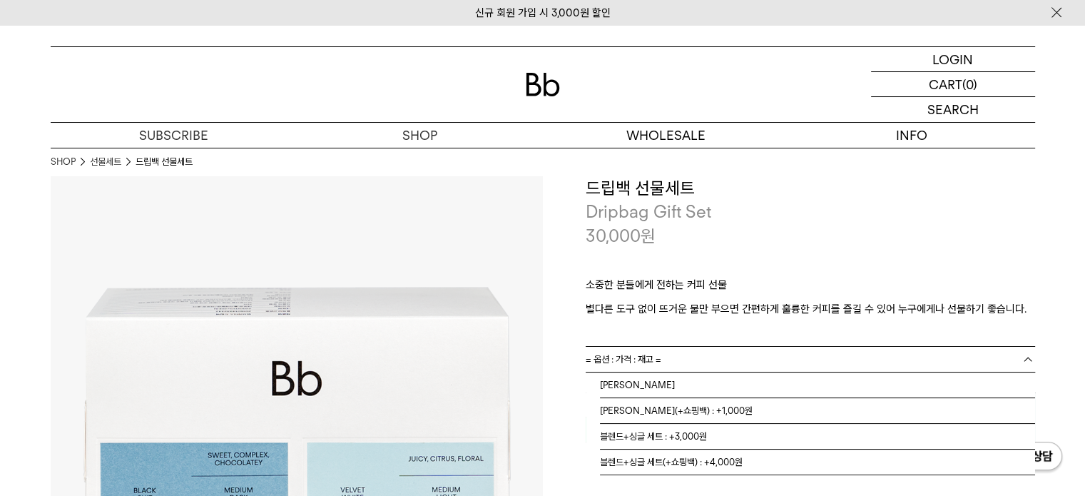
click at [733, 355] on link "= 옵션 : 가격 : 재고 =" at bounding box center [810, 359] width 449 height 25
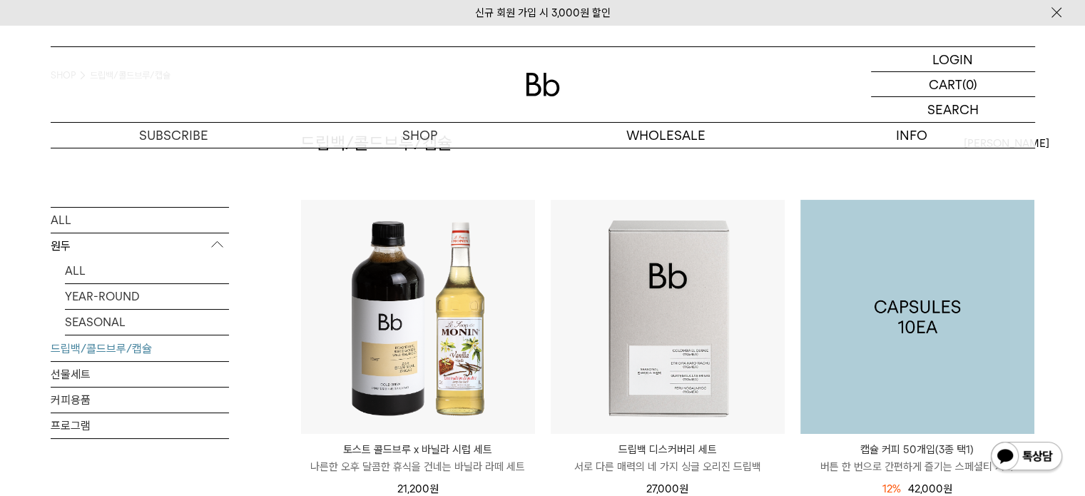
scroll to position [143, 0]
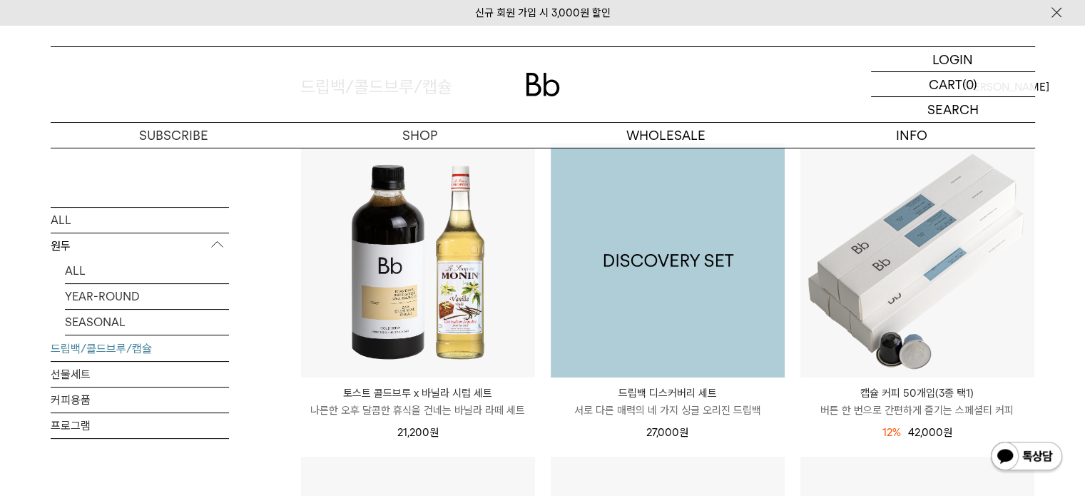
click at [614, 294] on img at bounding box center [668, 260] width 234 height 234
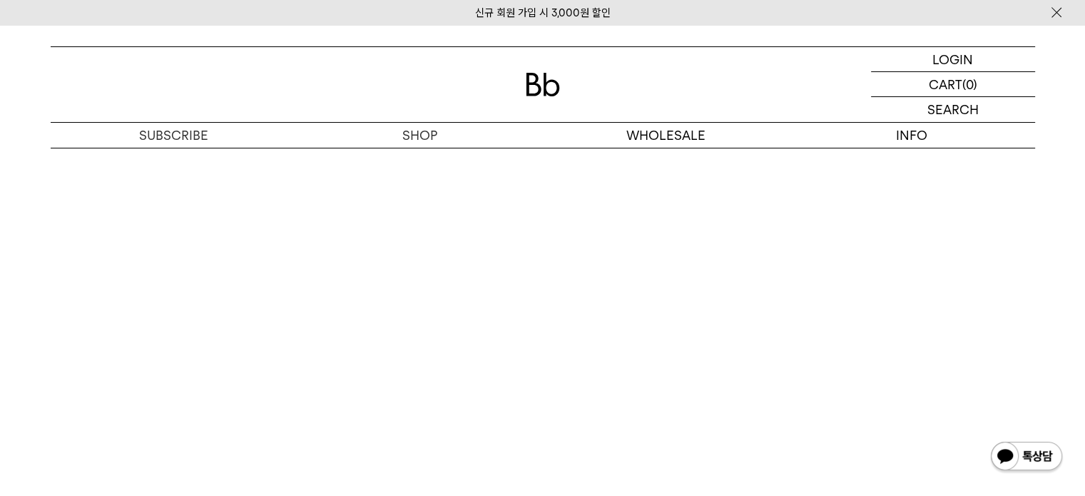
scroll to position [3924, 0]
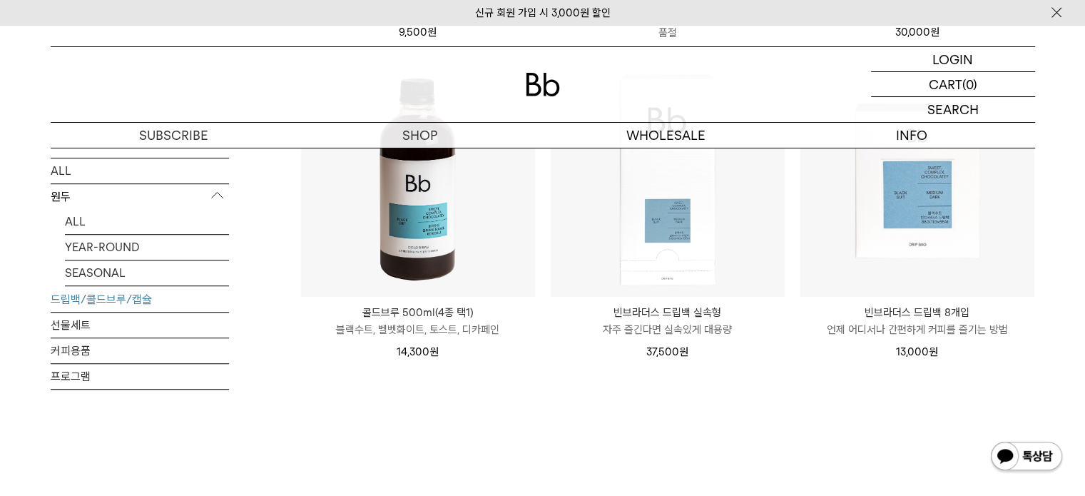
scroll to position [785, 0]
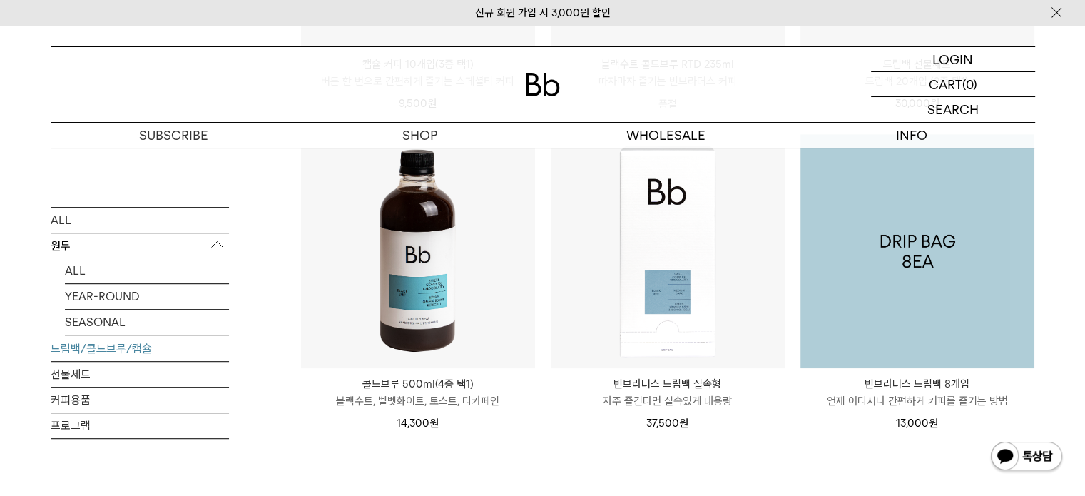
click at [941, 328] on img at bounding box center [917, 251] width 234 height 234
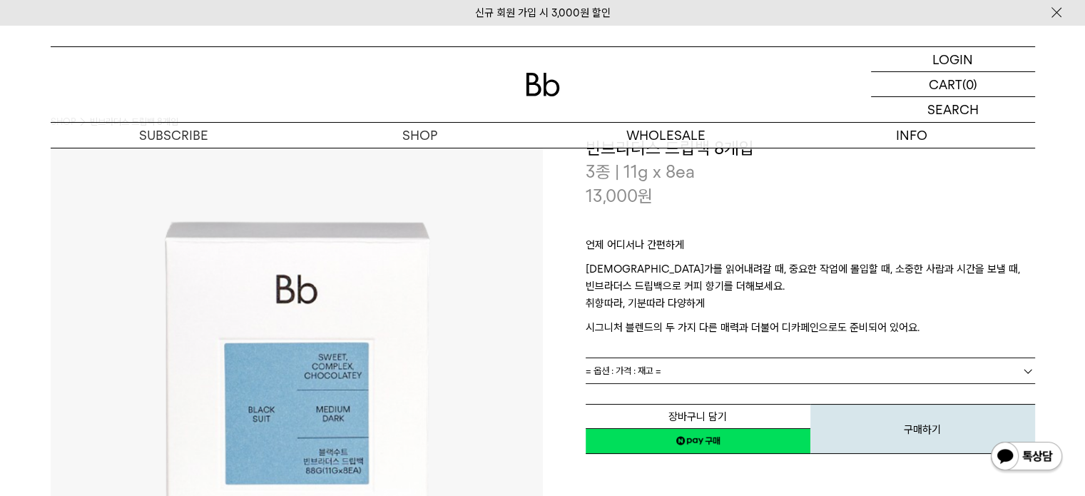
scroll to position [71, 0]
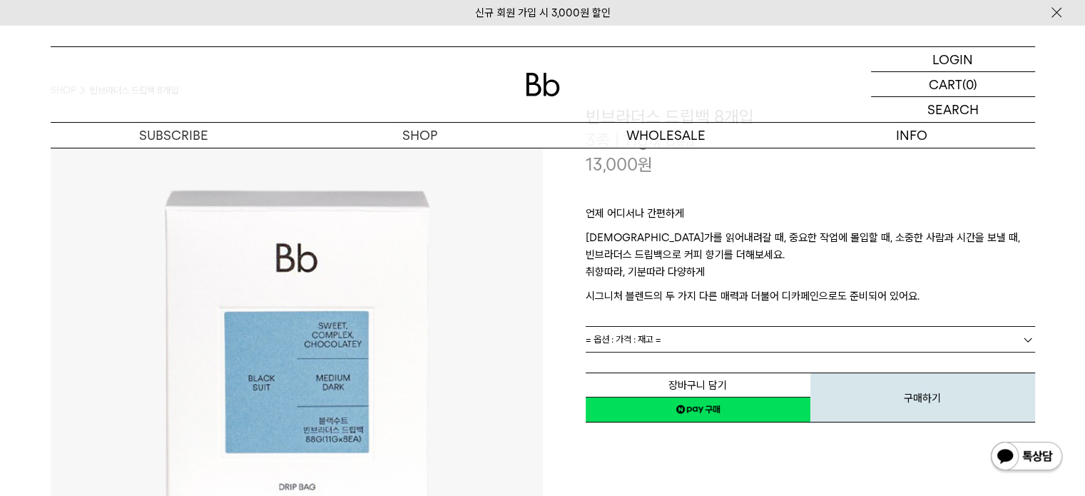
click at [779, 334] on link "= 옵션 : 가격 : 재고 =" at bounding box center [810, 339] width 449 height 25
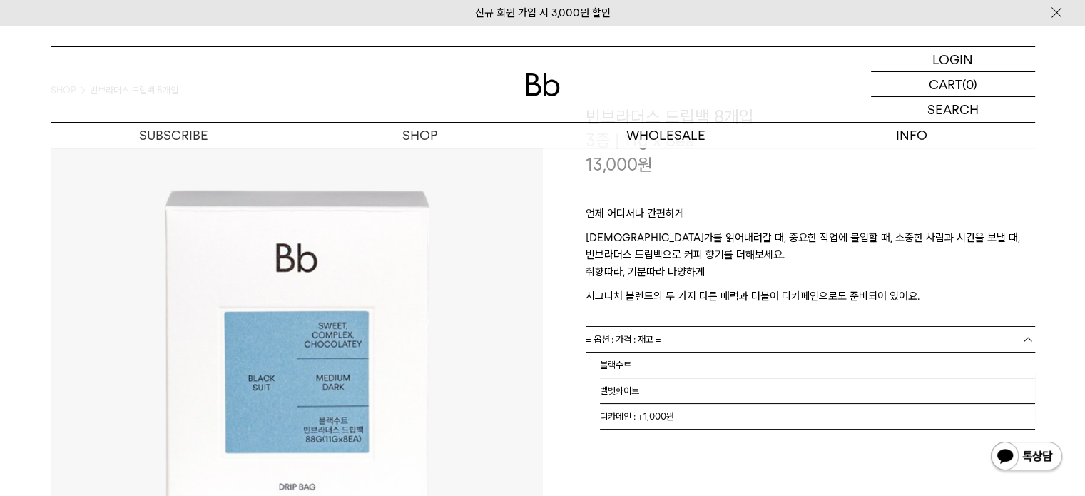
click at [779, 334] on link "= 옵션 : 가격 : 재고 =" at bounding box center [810, 339] width 449 height 25
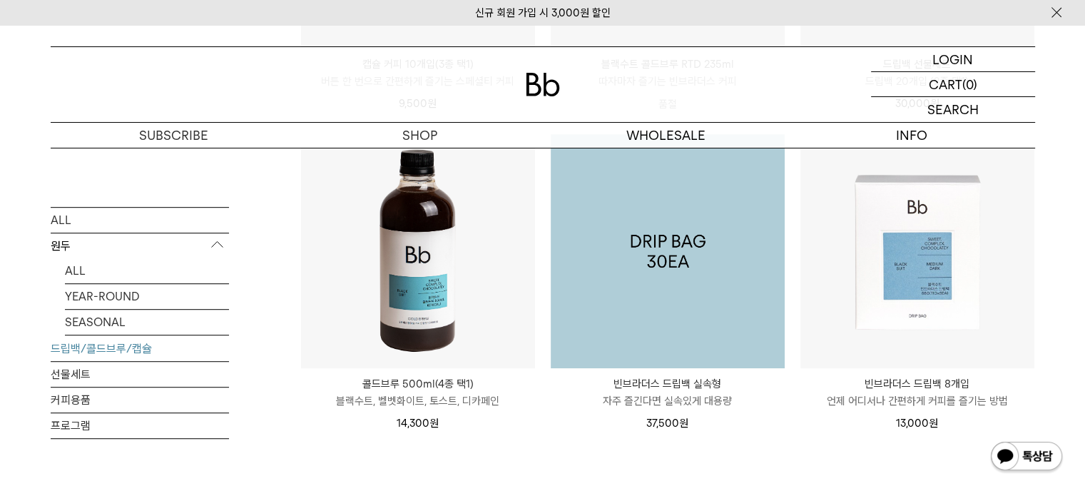
scroll to position [856, 0]
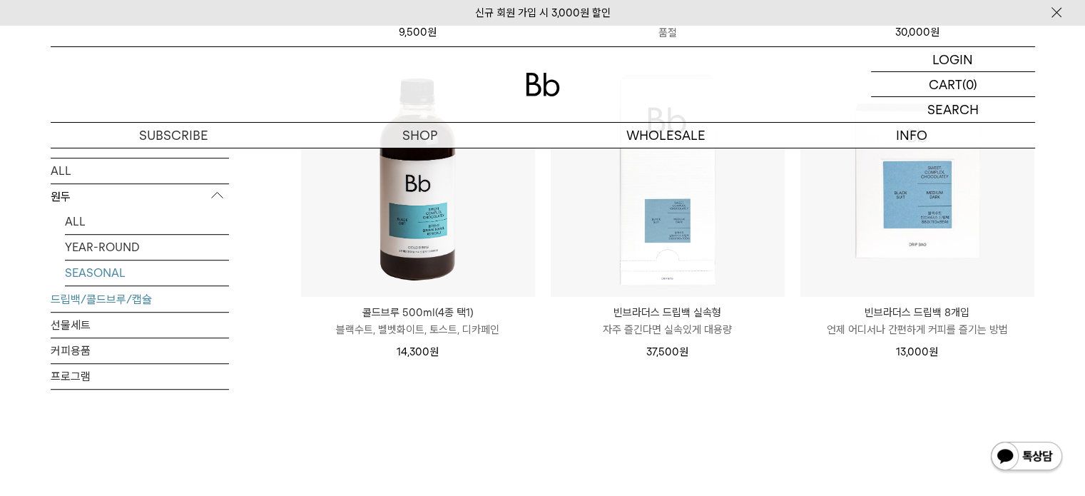
click at [80, 273] on link "SEASONAL" at bounding box center [147, 272] width 164 height 25
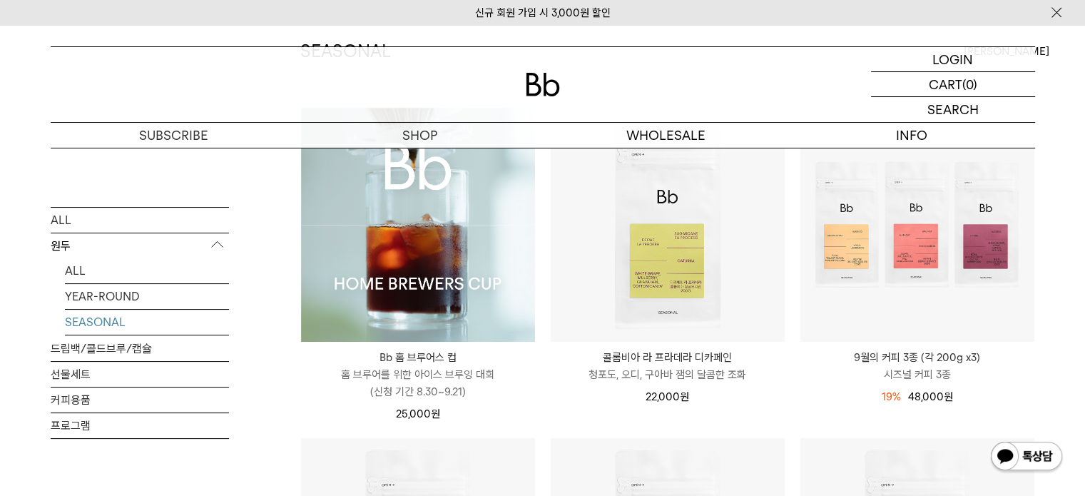
scroll to position [357, 0]
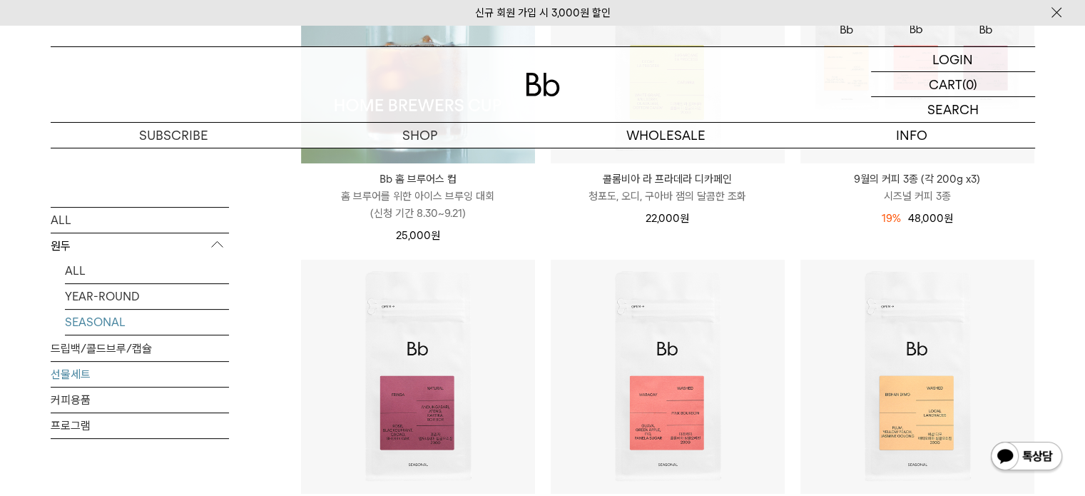
click at [71, 371] on link "선물세트" at bounding box center [140, 374] width 178 height 25
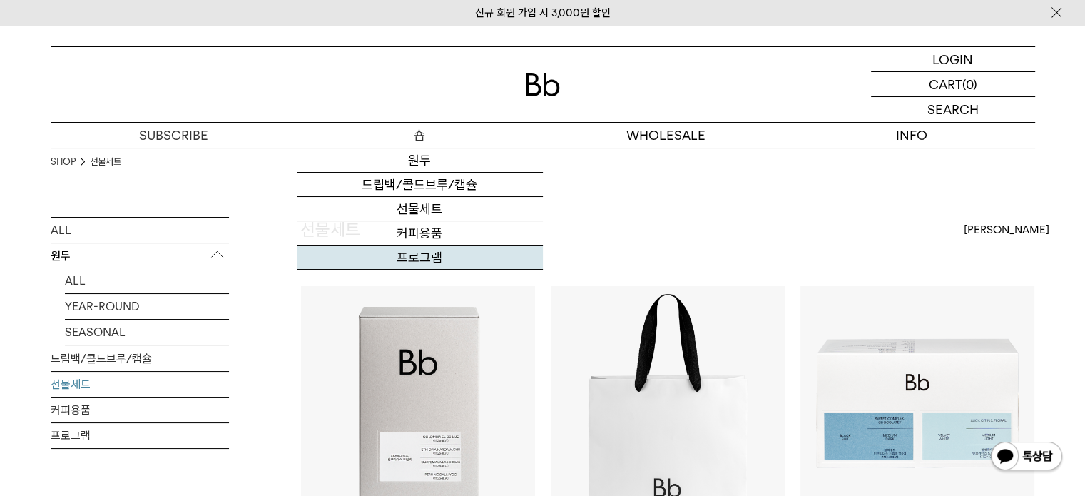
click at [419, 256] on link "프로그램" at bounding box center [420, 257] width 246 height 24
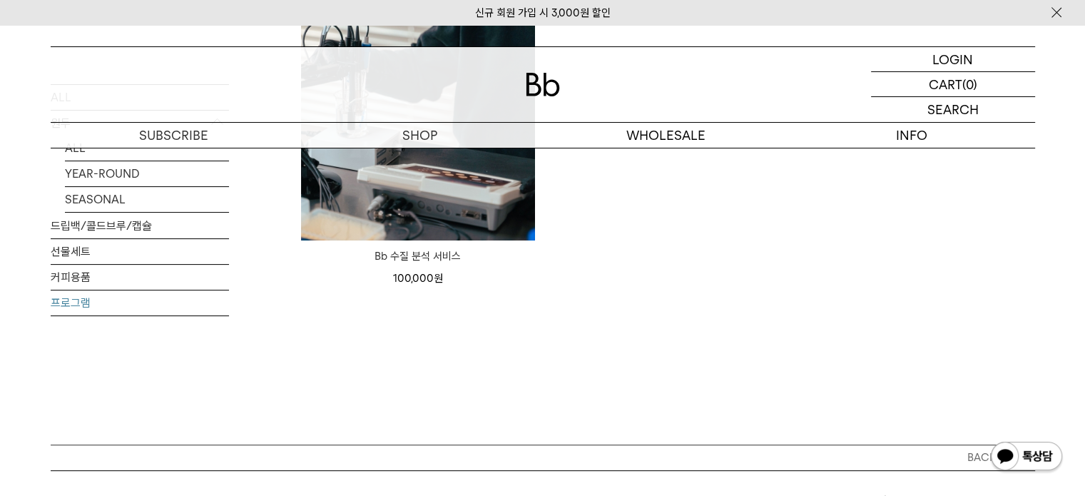
scroll to position [285, 0]
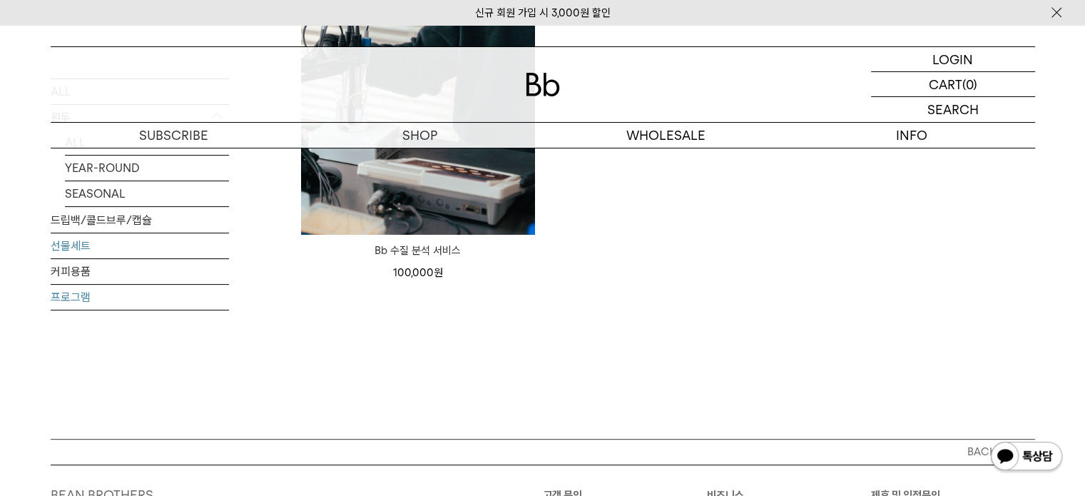
click at [108, 247] on link "선물세트" at bounding box center [140, 245] width 178 height 25
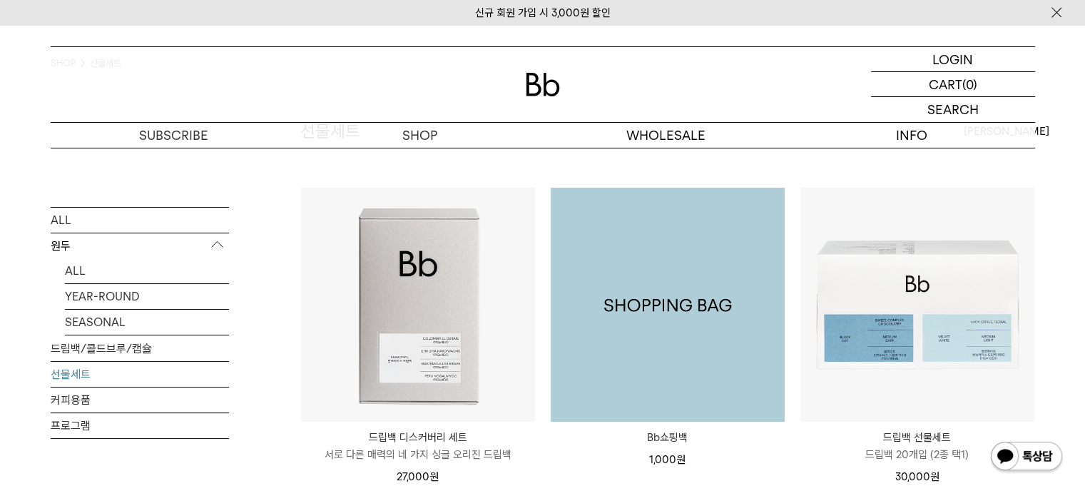
scroll to position [214, 0]
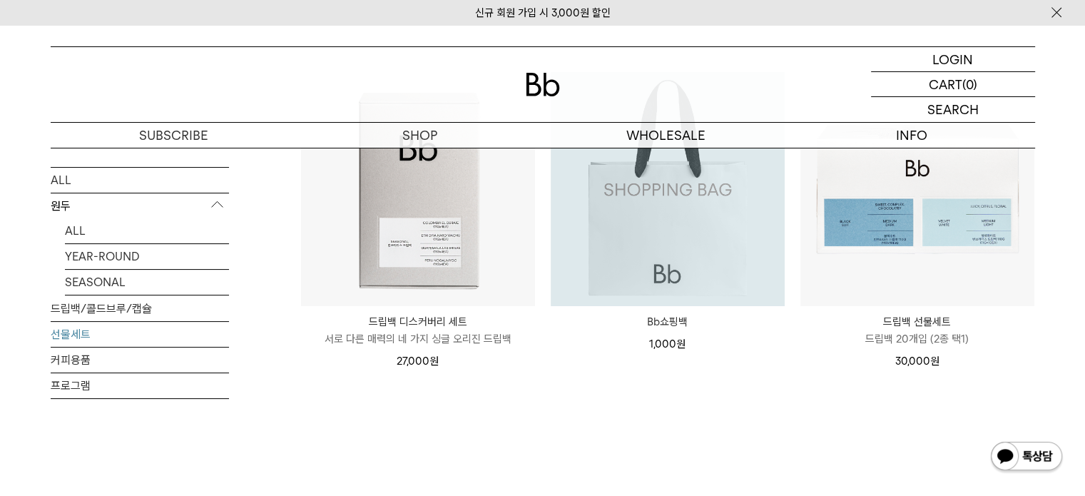
click at [730, 276] on img at bounding box center [668, 189] width 234 height 234
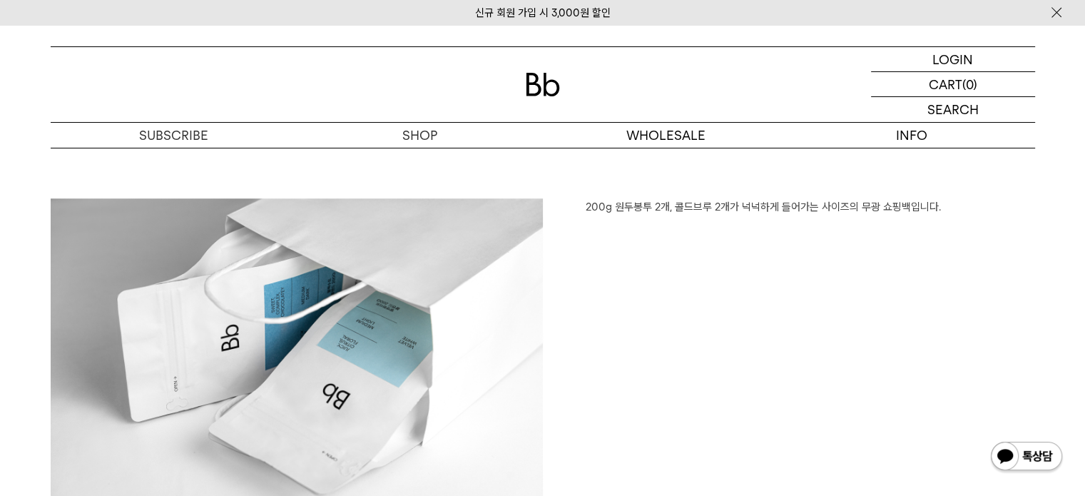
scroll to position [1213, 0]
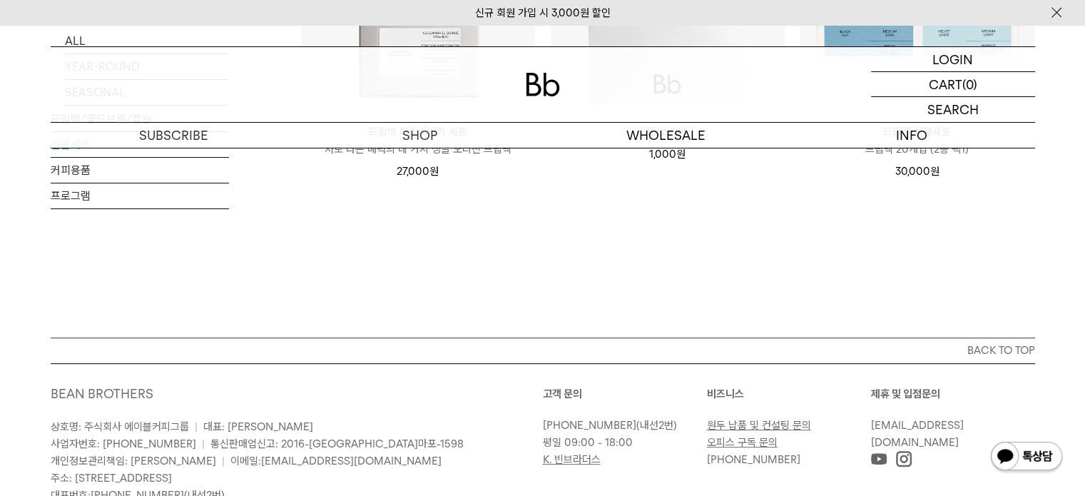
scroll to position [71, 0]
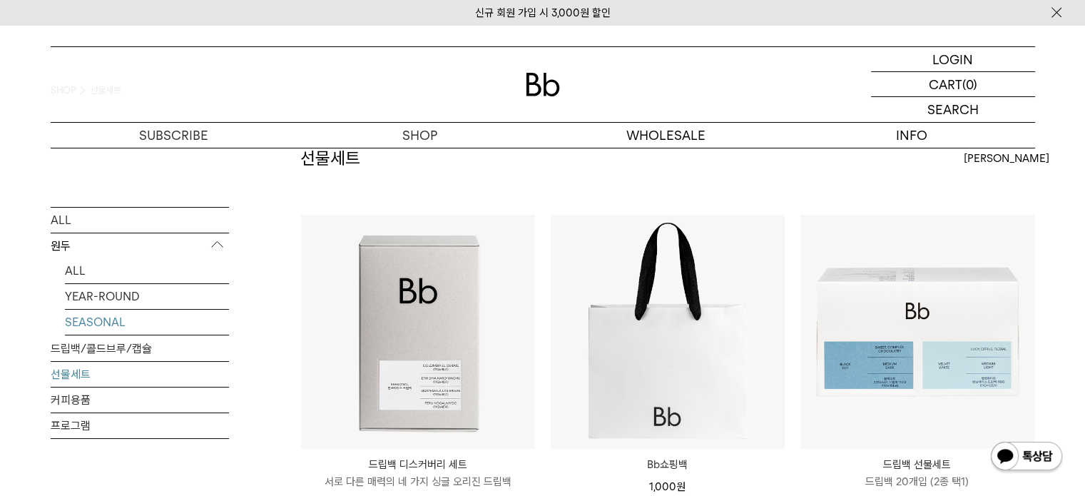
click at [123, 332] on link "SEASONAL" at bounding box center [147, 322] width 164 height 25
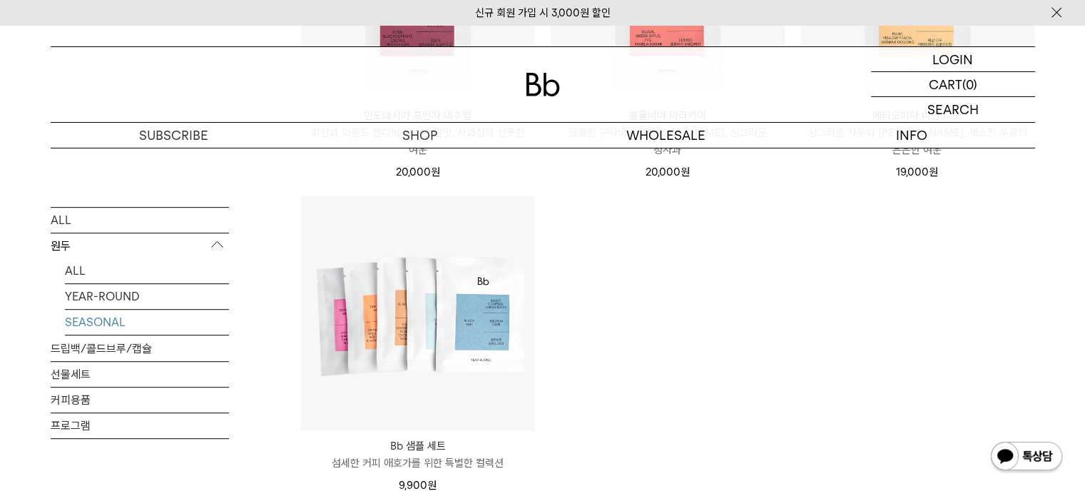
scroll to position [856, 0]
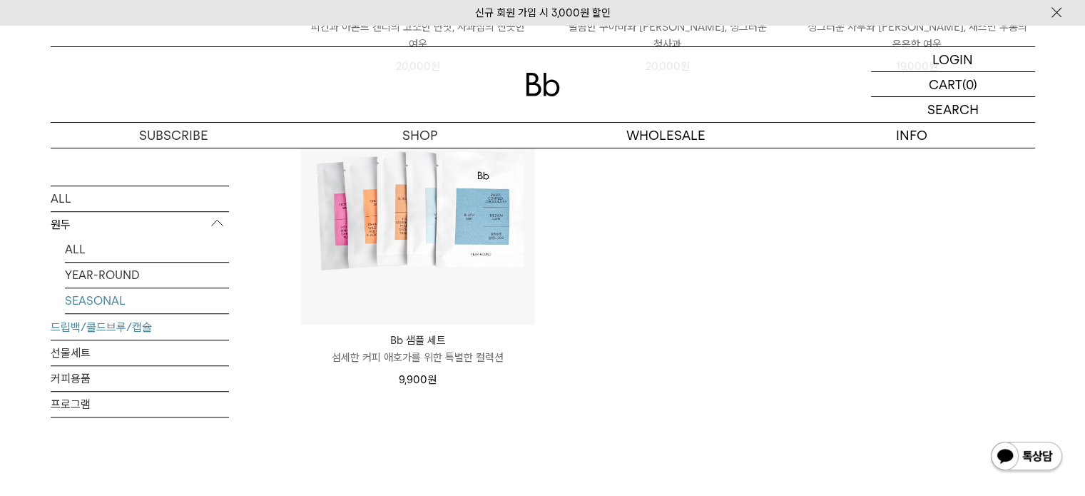
click at [97, 324] on link "드립백/콜드브루/캡슐" at bounding box center [140, 327] width 178 height 25
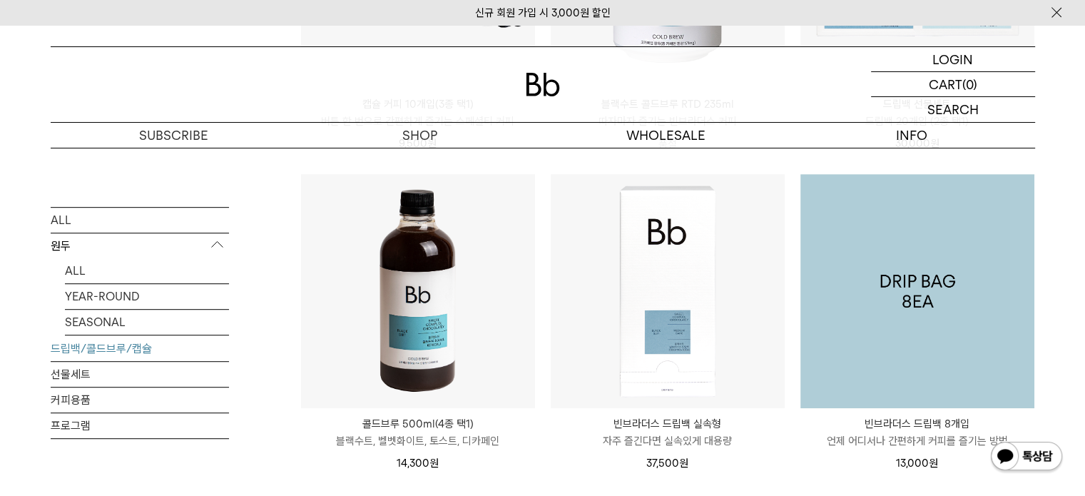
scroll to position [785, 0]
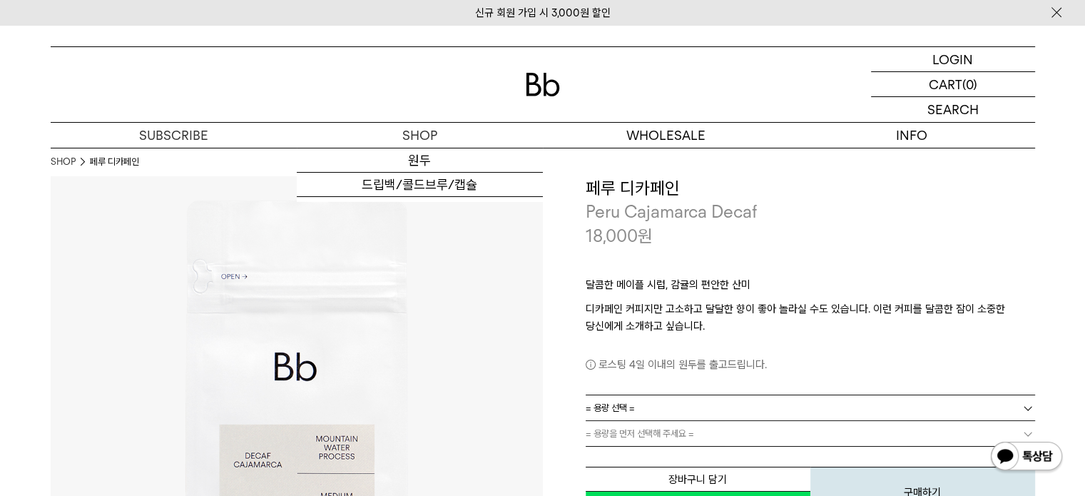
click at [523, 83] on div at bounding box center [543, 84] width 984 height 75
click at [539, 80] on img at bounding box center [543, 85] width 34 height 24
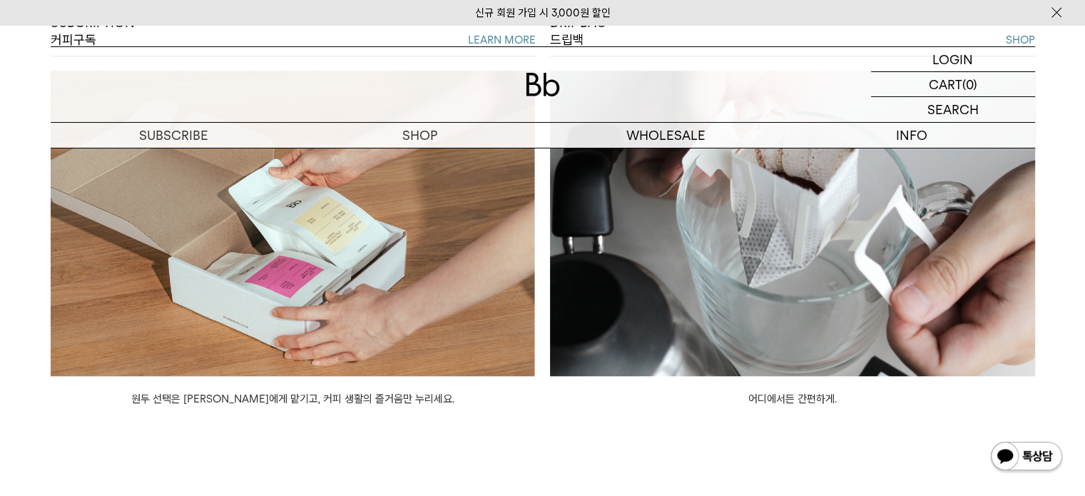
scroll to position [1284, 0]
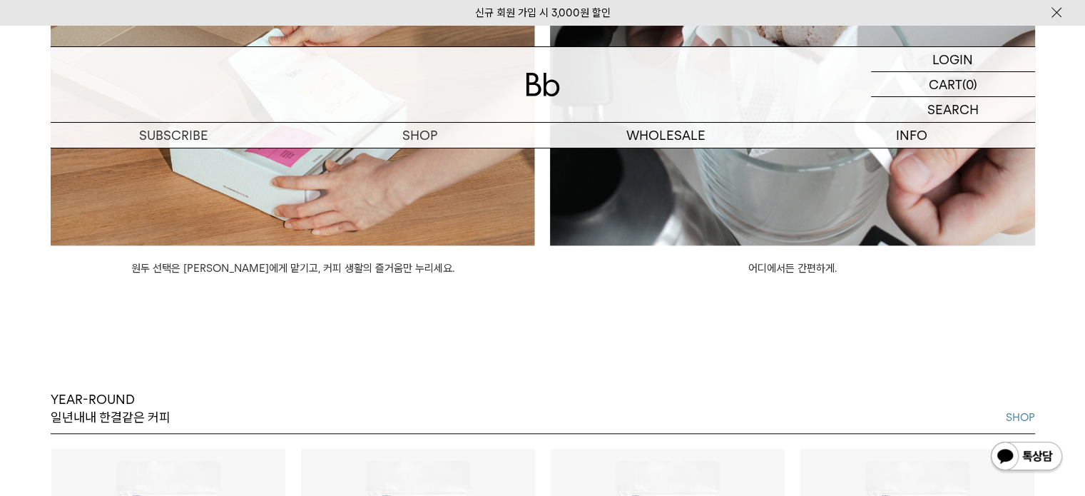
click at [686, 215] on img at bounding box center [792, 92] width 485 height 305
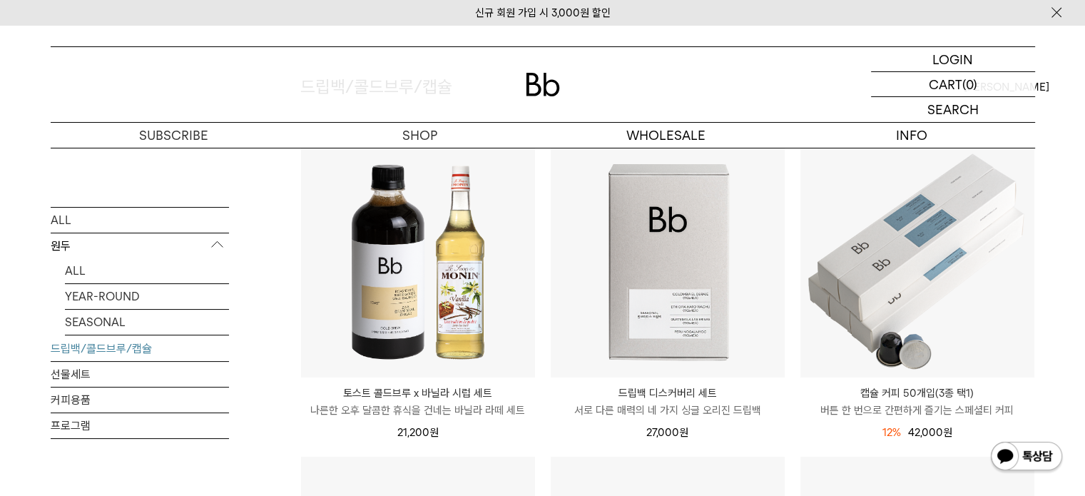
scroll to position [71, 0]
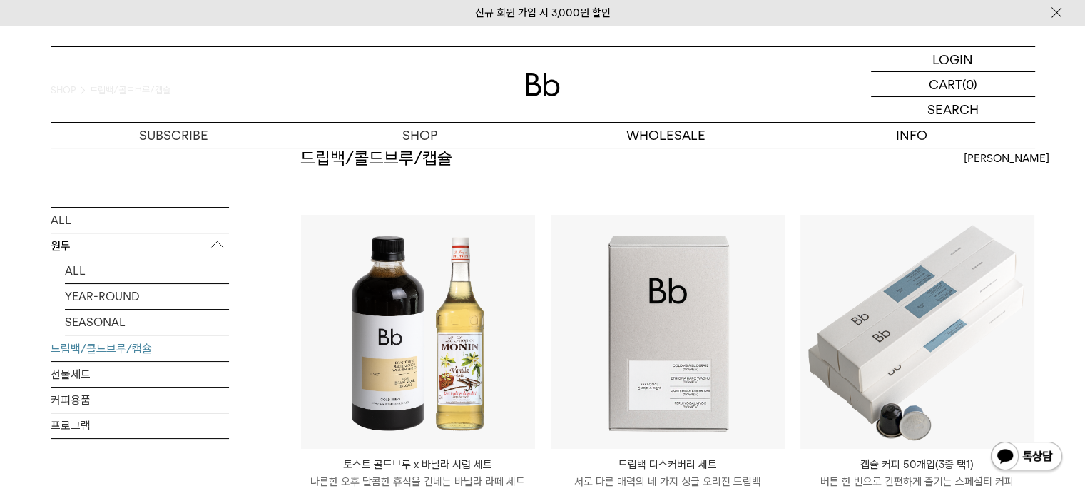
click at [116, 350] on link "드립백/콜드브루/캡슐" at bounding box center [140, 348] width 178 height 25
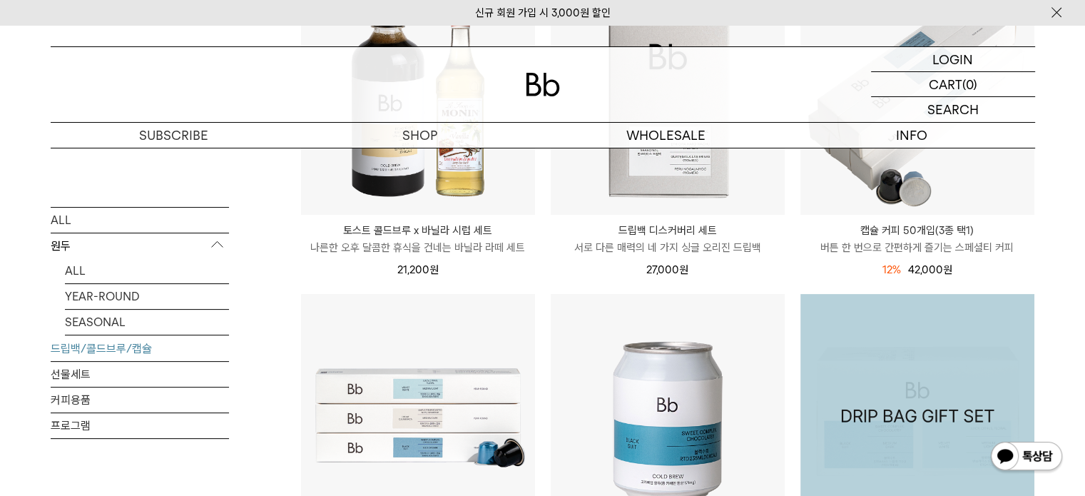
scroll to position [499, 0]
